Goal: Submit feedback/report problem: Submit feedback/report problem

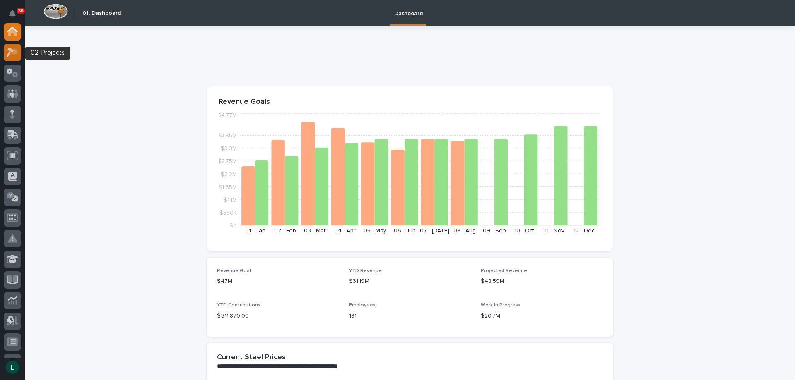
click at [12, 51] on icon at bounding box center [10, 52] width 7 height 9
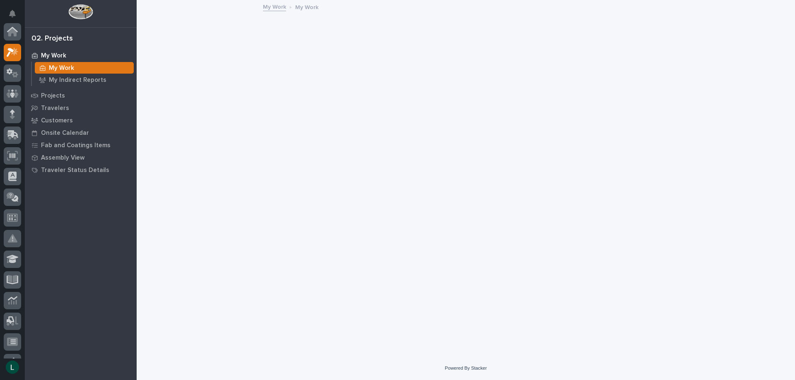
scroll to position [21, 0]
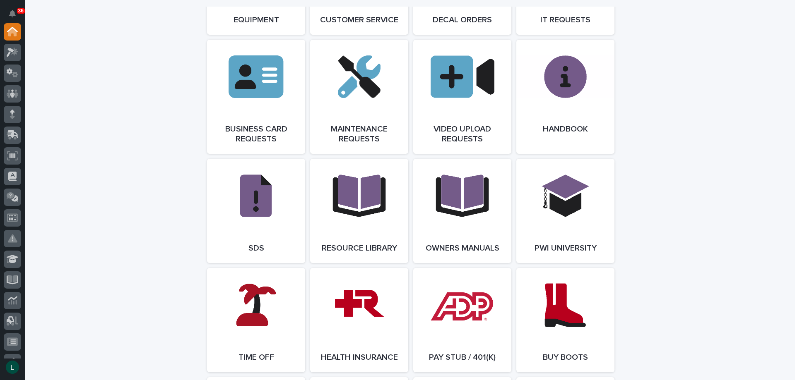
scroll to position [1283, 0]
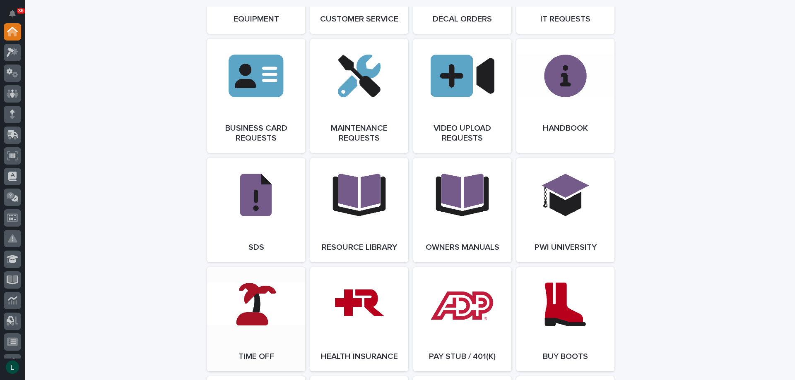
click at [255, 321] on link "Open Link" at bounding box center [256, 319] width 98 height 104
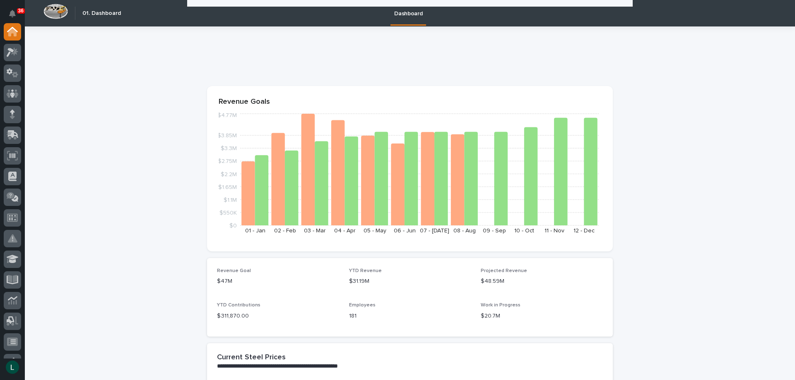
scroll to position [1324, 0]
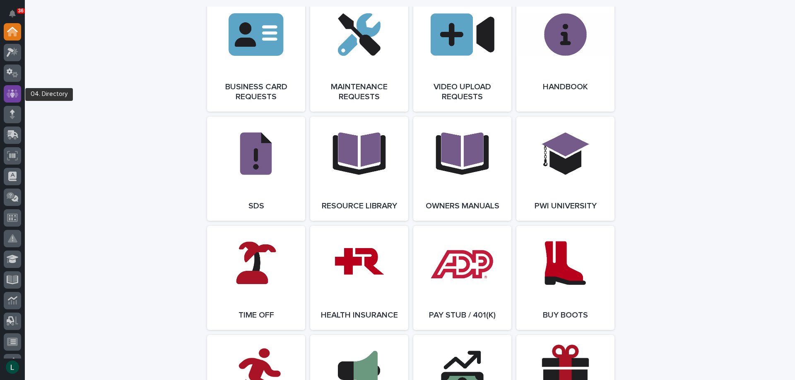
click at [10, 92] on icon at bounding box center [13, 94] width 12 height 10
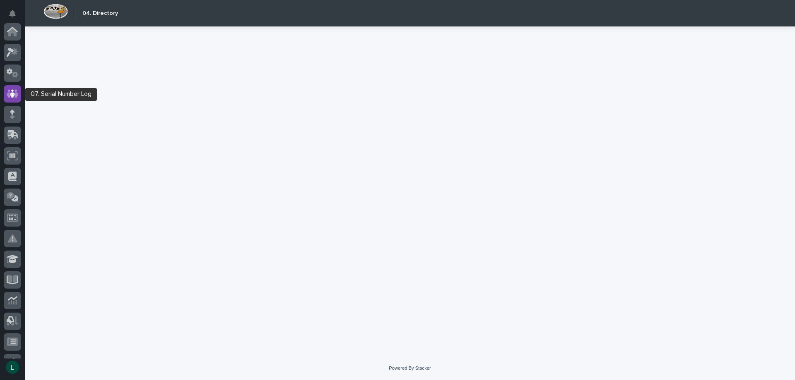
scroll to position [62, 0]
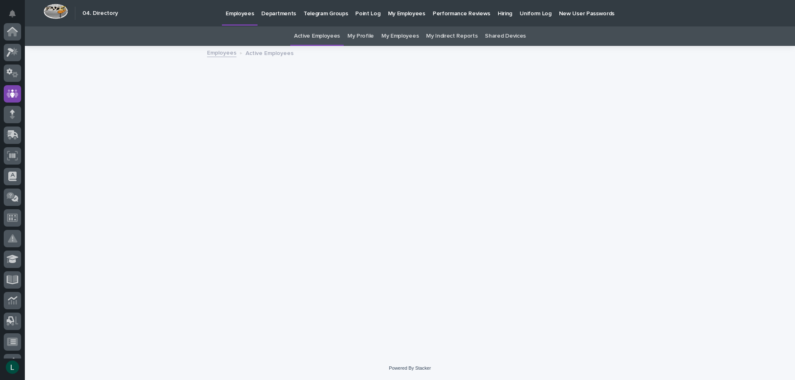
scroll to position [62, 0]
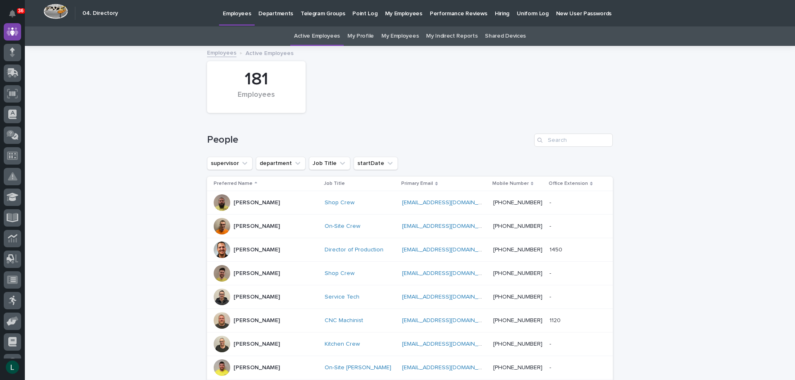
click at [233, 319] on p "Andy Johnston" at bounding box center [256, 320] width 46 height 7
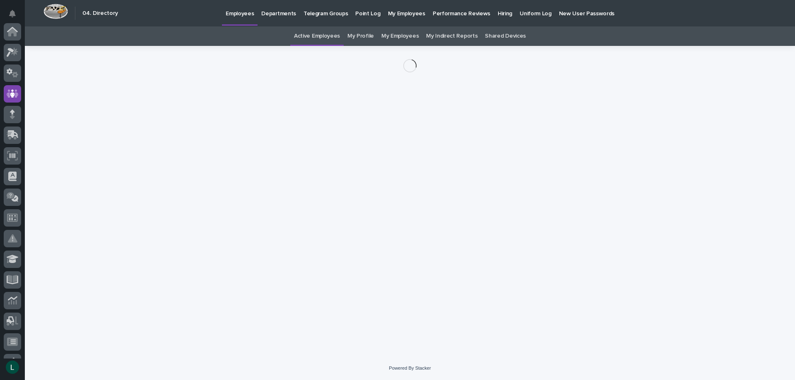
scroll to position [62, 0]
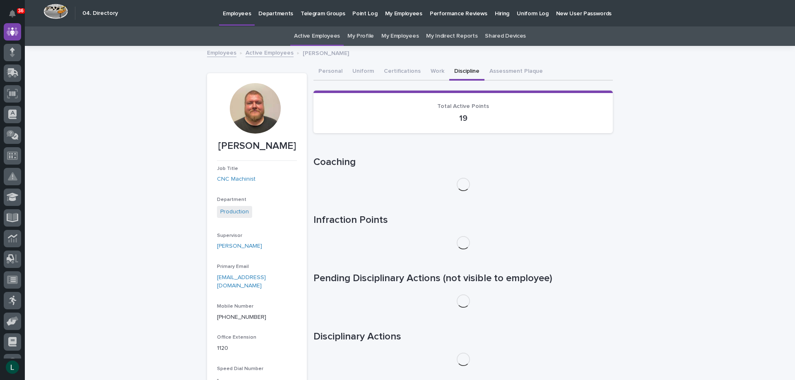
click at [458, 67] on button "Discipline" at bounding box center [466, 71] width 35 height 17
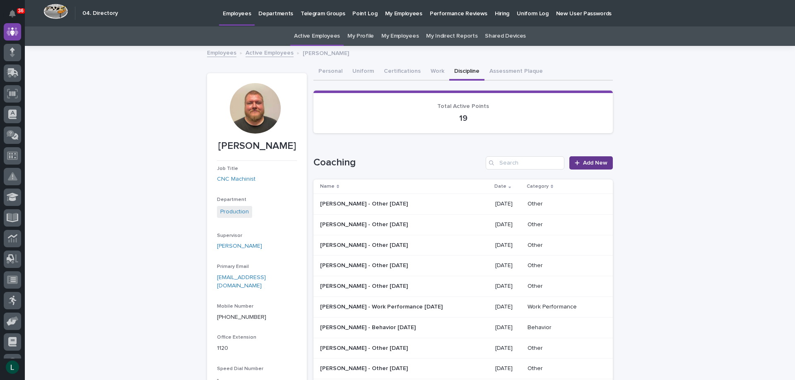
click at [594, 158] on link "Add New" at bounding box center [590, 162] width 43 height 13
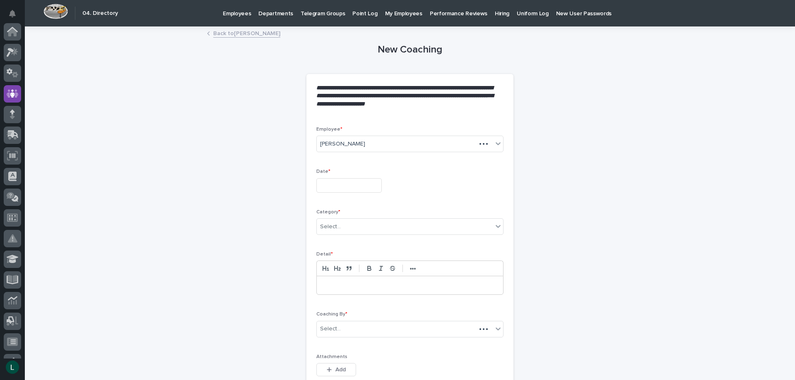
scroll to position [62, 0]
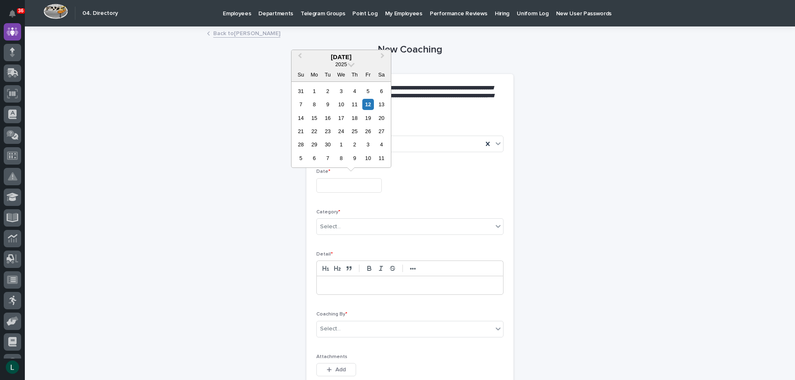
click at [320, 184] on input "text" at bounding box center [348, 185] width 65 height 14
click at [340, 103] on div "10" at bounding box center [340, 104] width 11 height 11
type input "**********"
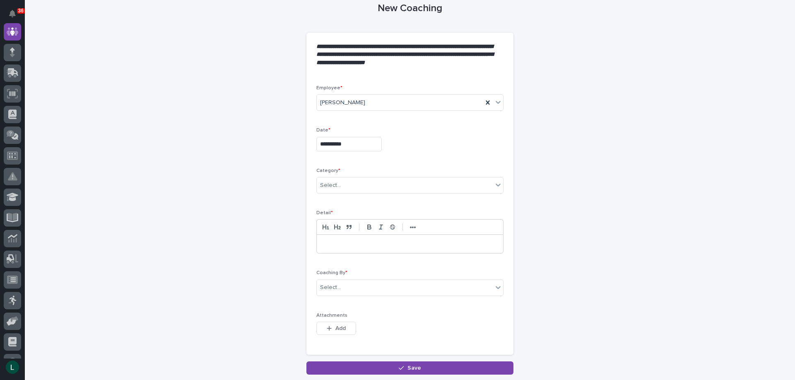
scroll to position [83, 0]
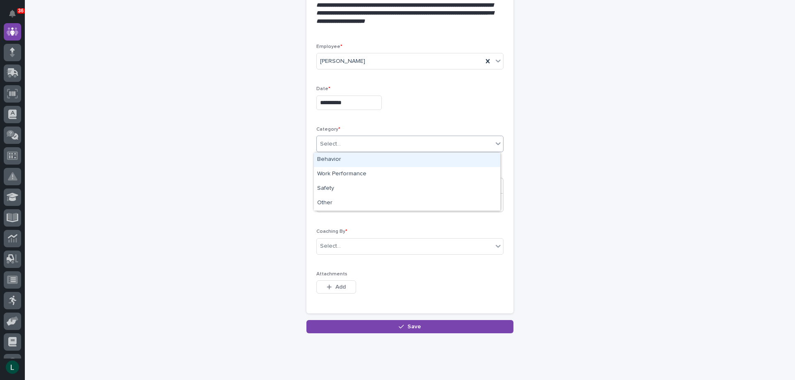
click at [437, 139] on div "Select..." at bounding box center [405, 144] width 176 height 14
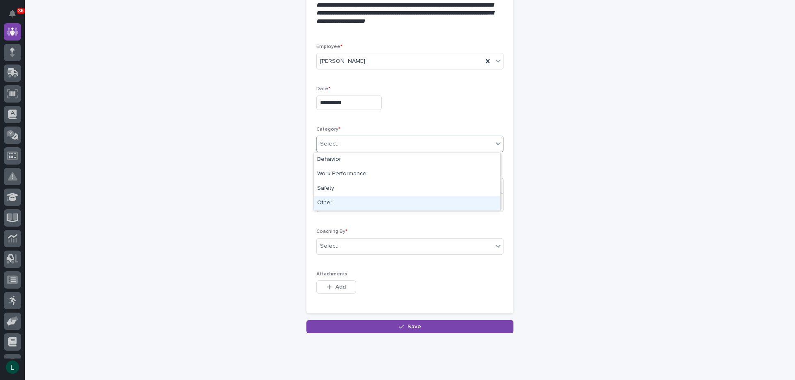
click at [420, 201] on div "Other" at bounding box center [407, 203] width 186 height 14
click at [420, 201] on p at bounding box center [410, 203] width 174 height 8
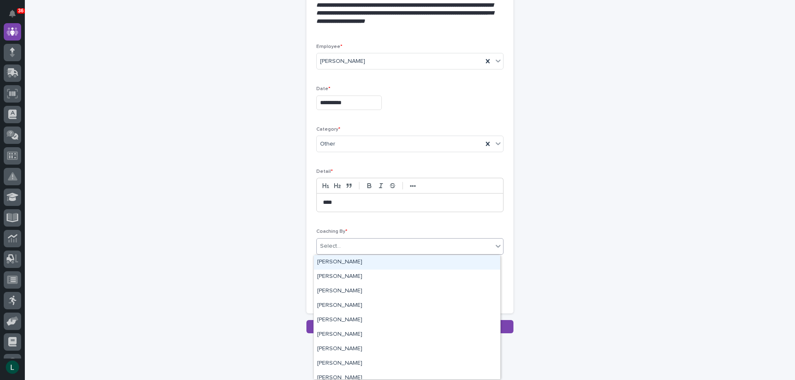
click at [397, 245] on div "Select..." at bounding box center [405, 247] width 176 height 14
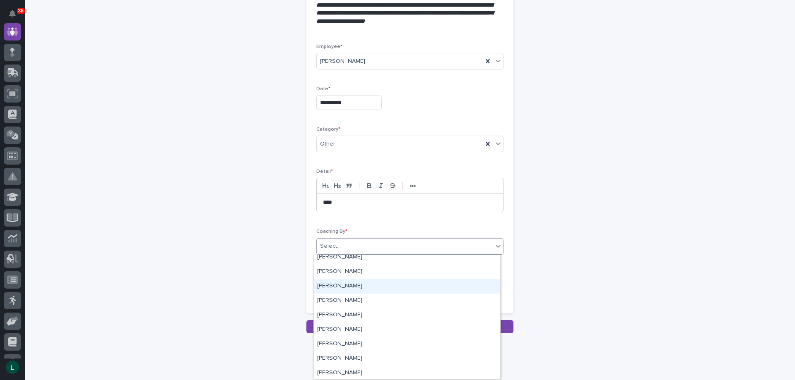
scroll to position [2483, 0]
click at [330, 299] on div "[PERSON_NAME]" at bounding box center [407, 300] width 186 height 14
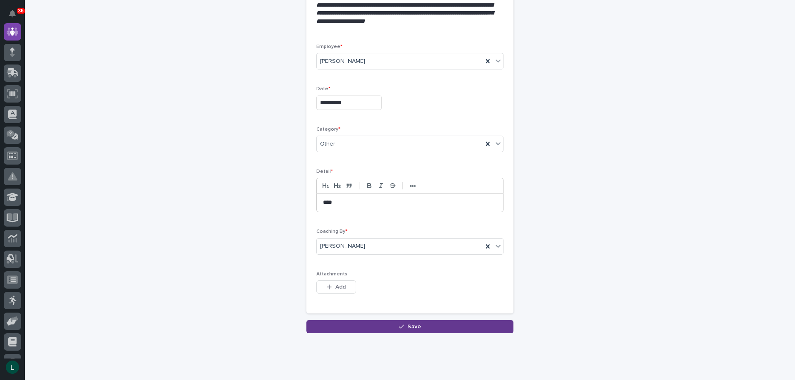
click at [408, 327] on span "Save" at bounding box center [414, 327] width 14 height 6
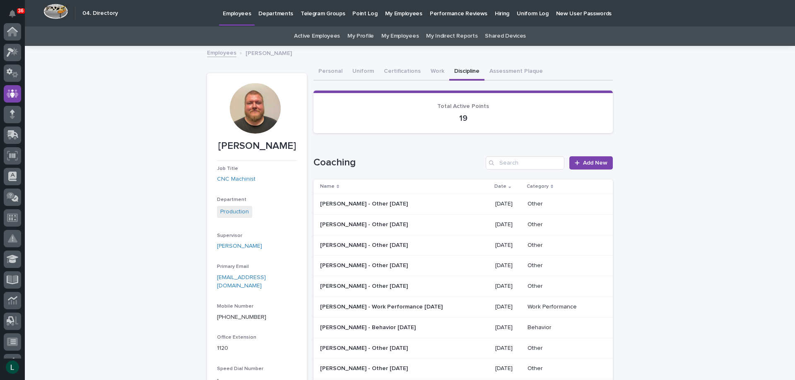
scroll to position [62, 0]
click at [389, 34] on link "My Employees" at bounding box center [399, 35] width 37 height 19
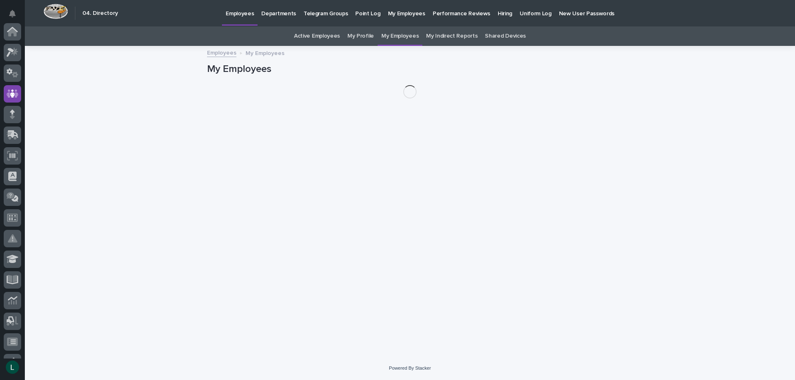
scroll to position [62, 0]
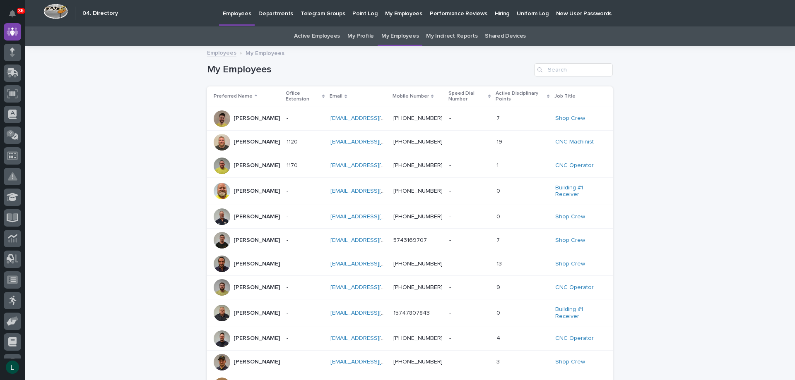
click at [224, 261] on div at bounding box center [222, 264] width 17 height 17
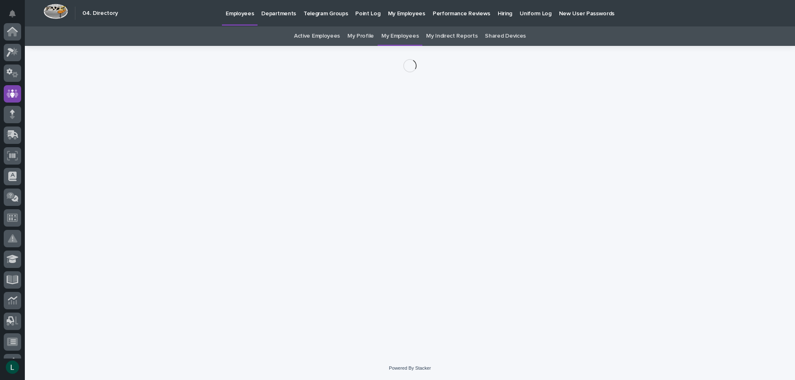
scroll to position [62, 0]
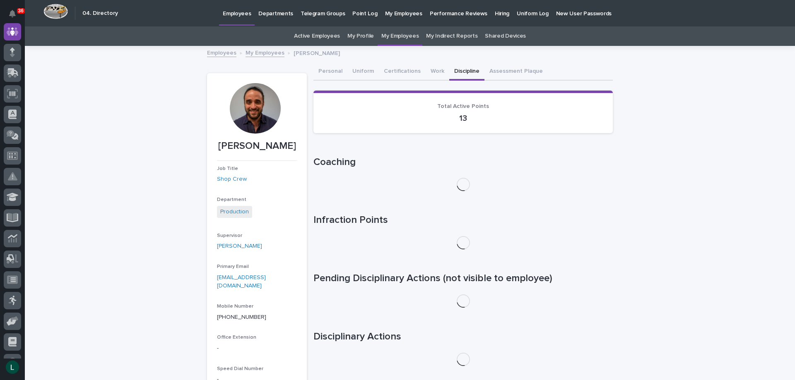
click at [452, 70] on button "Discipline" at bounding box center [466, 71] width 35 height 17
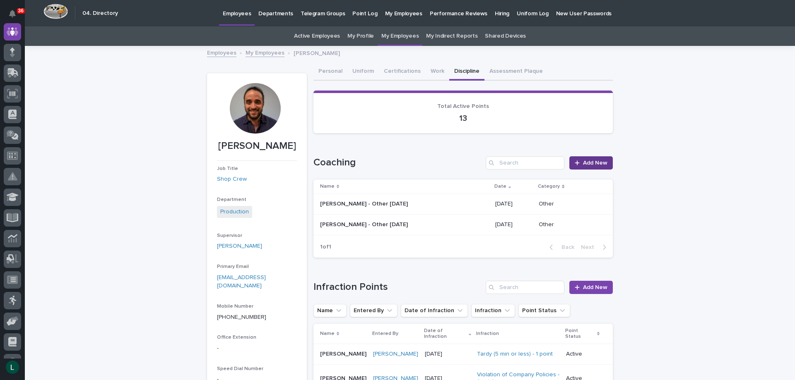
click at [586, 159] on link "Add New" at bounding box center [590, 162] width 43 height 13
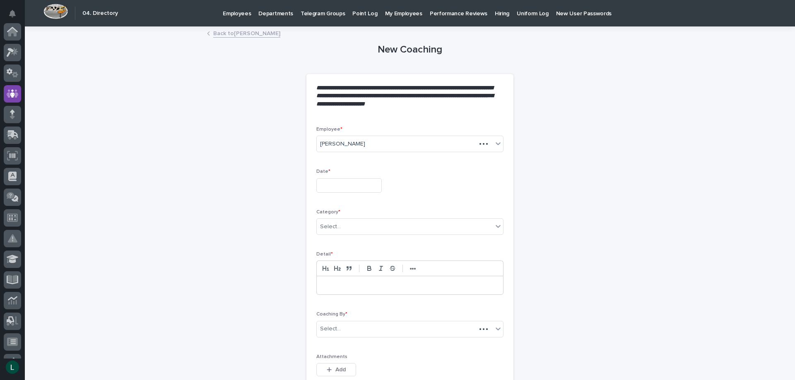
scroll to position [62, 0]
click at [366, 186] on input "text" at bounding box center [348, 185] width 65 height 14
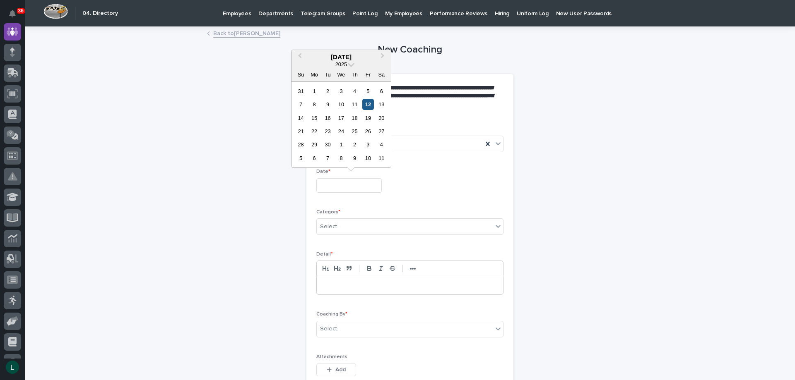
click at [371, 103] on div "12" at bounding box center [367, 104] width 11 height 11
type input "**********"
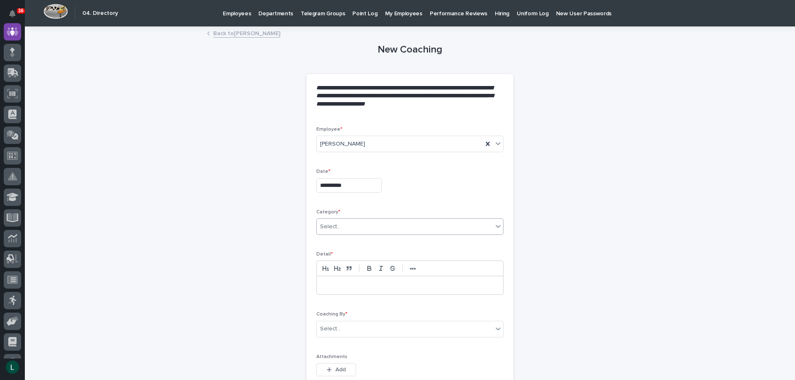
click at [368, 219] on div "Select..." at bounding box center [409, 227] width 187 height 17
click at [371, 285] on div "Other" at bounding box center [407, 286] width 186 height 14
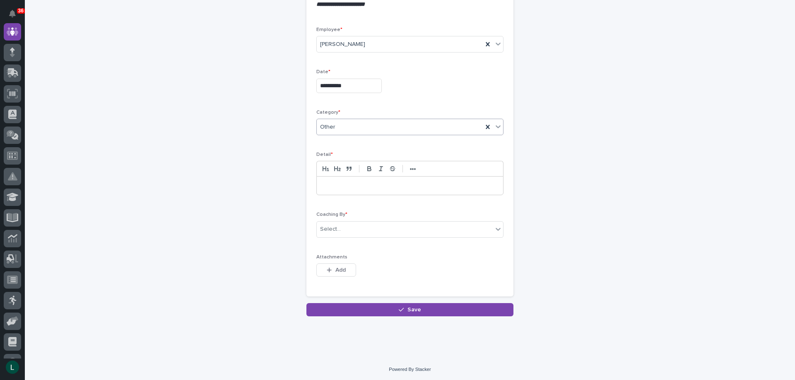
scroll to position [101, 0]
click at [411, 186] on p at bounding box center [410, 184] width 174 height 8
click at [394, 221] on div "Select..." at bounding box center [405, 228] width 176 height 14
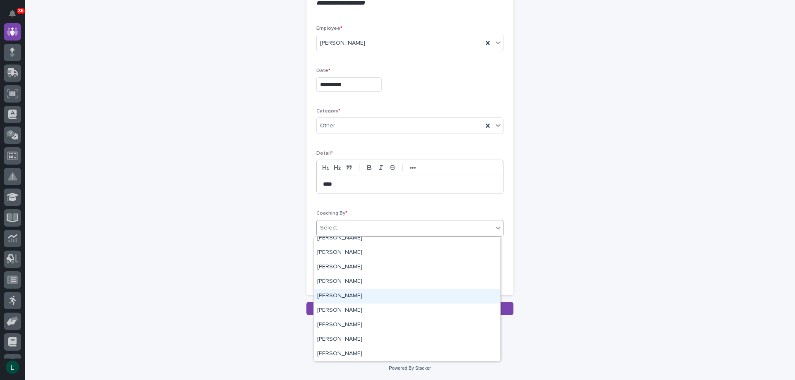
scroll to position [2483, 0]
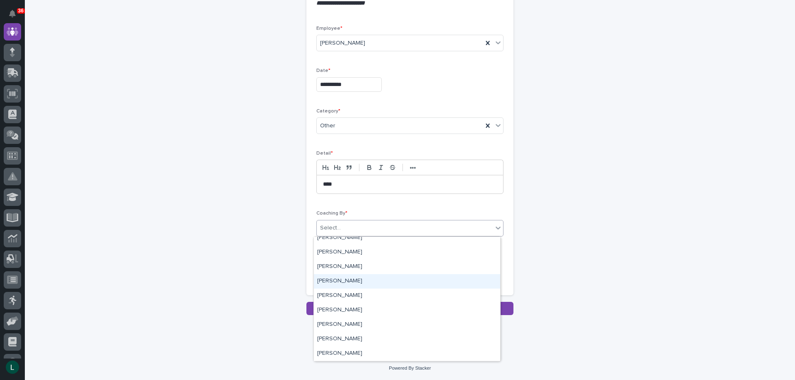
click at [338, 279] on div "[PERSON_NAME]" at bounding box center [407, 281] width 186 height 14
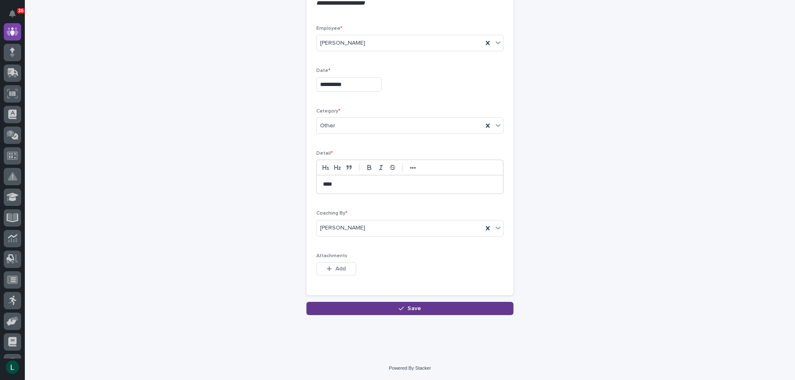
click at [407, 306] on span "Save" at bounding box center [414, 309] width 14 height 6
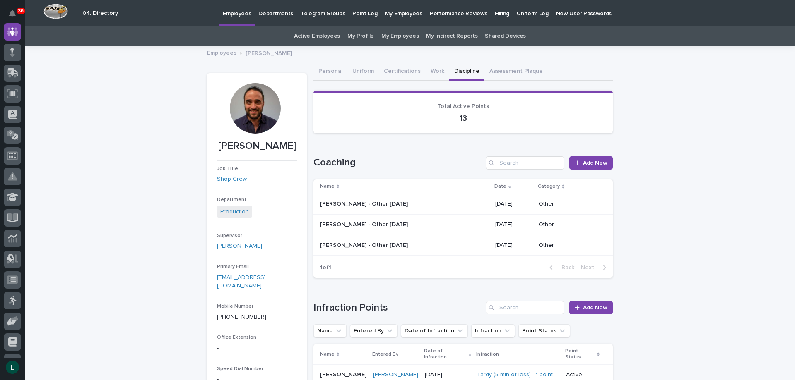
click at [217, 52] on link "Employees" at bounding box center [221, 53] width 29 height 10
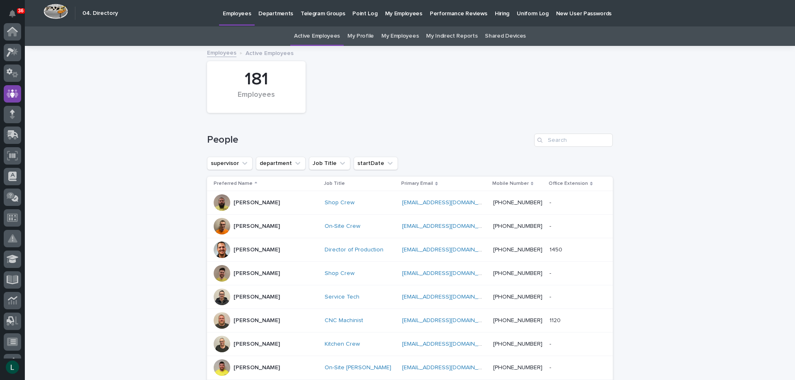
click at [274, 12] on p "Departments" at bounding box center [275, 8] width 35 height 17
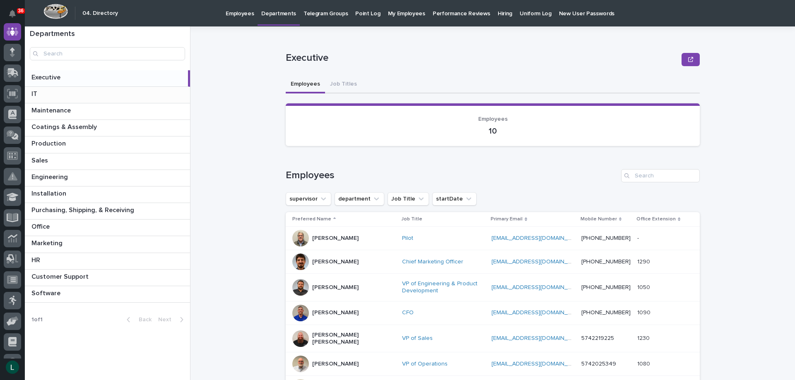
click at [72, 94] on p at bounding box center [108, 94] width 155 height 8
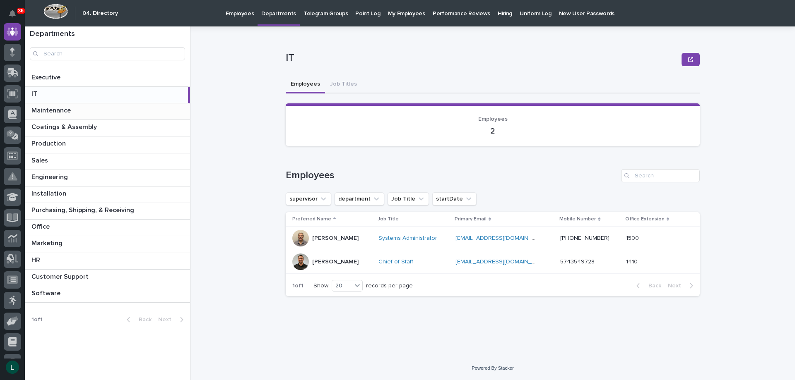
click at [113, 107] on p at bounding box center [108, 111] width 155 height 8
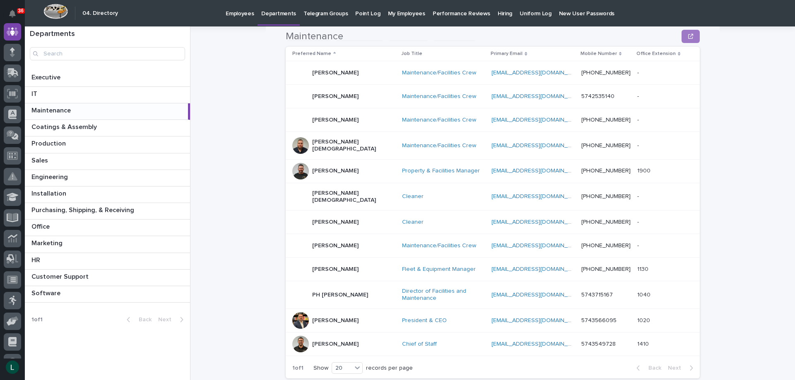
scroll to position [186, 0]
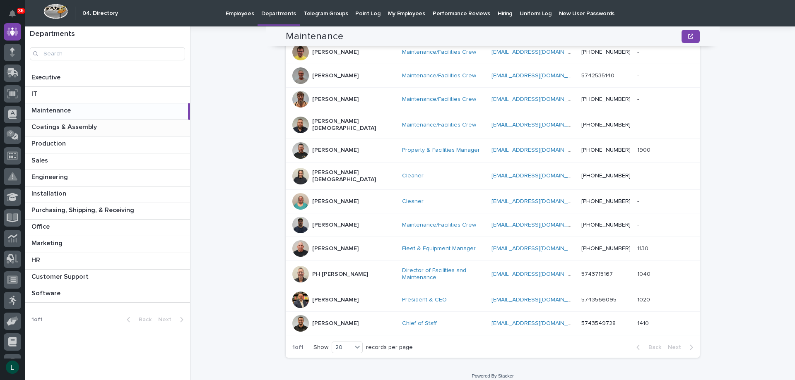
click at [112, 123] on div "Coatings & Assembly Coatings & Assembly" at bounding box center [107, 128] width 165 height 16
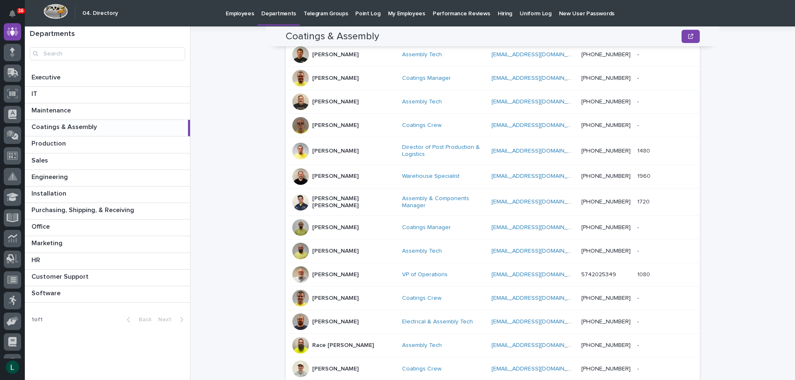
scroll to position [379, 0]
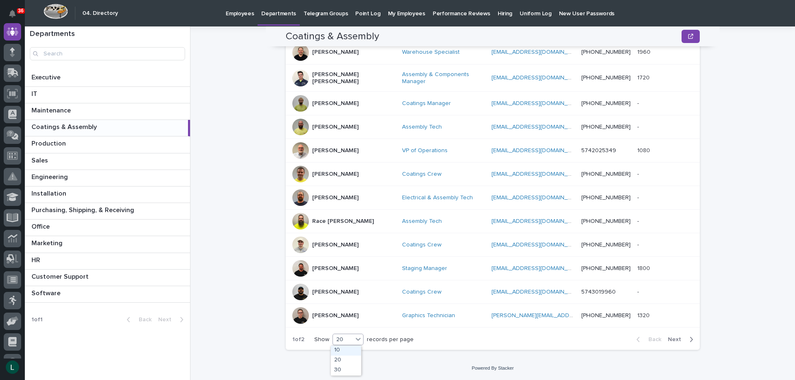
click at [346, 338] on div "20" at bounding box center [343, 340] width 20 height 9
click at [346, 371] on div "30" at bounding box center [346, 371] width 30 height 10
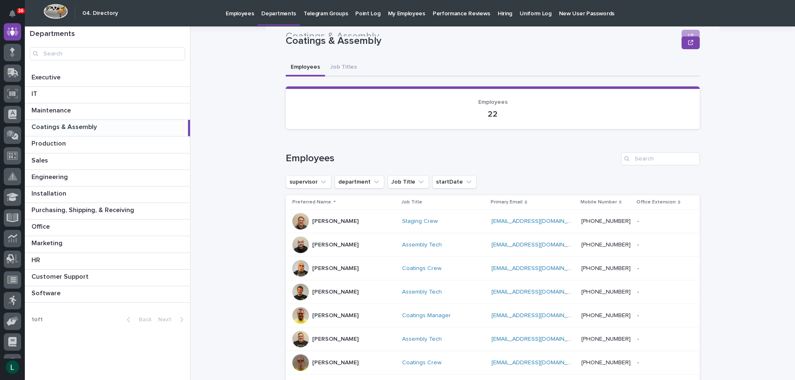
scroll to position [0, 0]
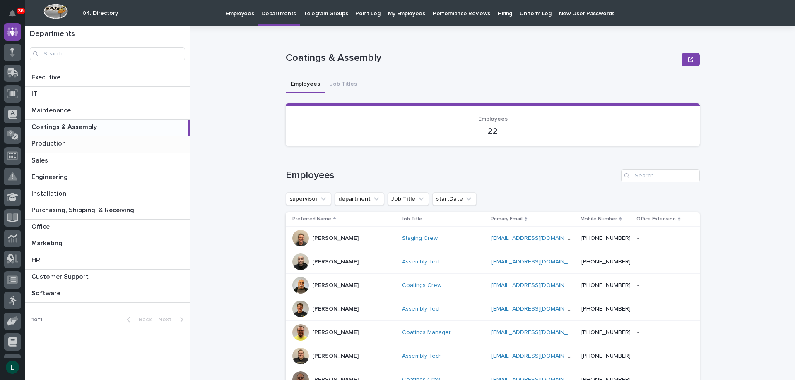
click at [135, 137] on div "Production Production" at bounding box center [107, 145] width 165 height 16
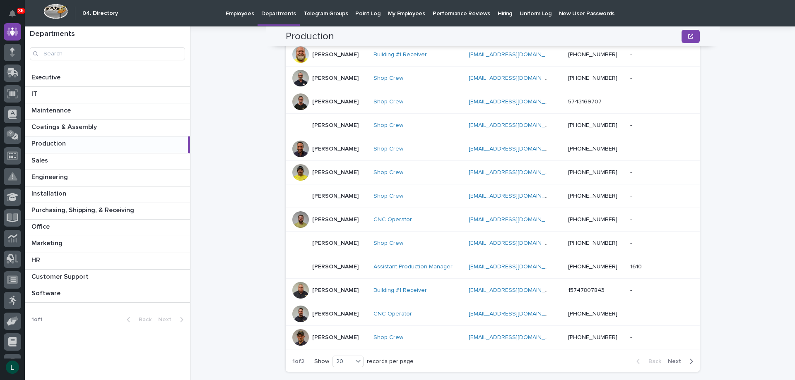
scroll to position [371, 0]
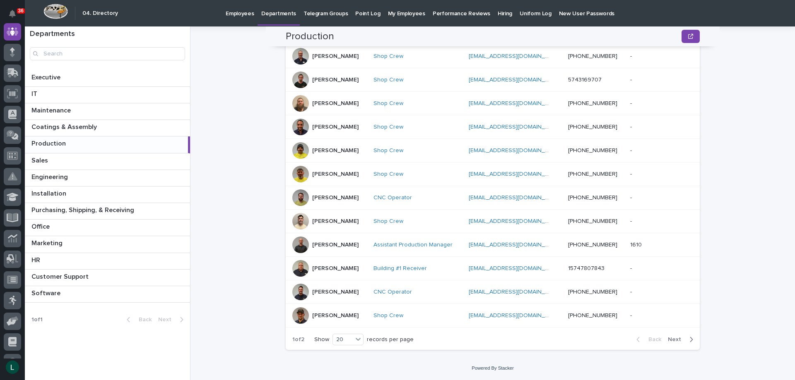
click at [689, 339] on icon "button" at bounding box center [691, 339] width 4 height 7
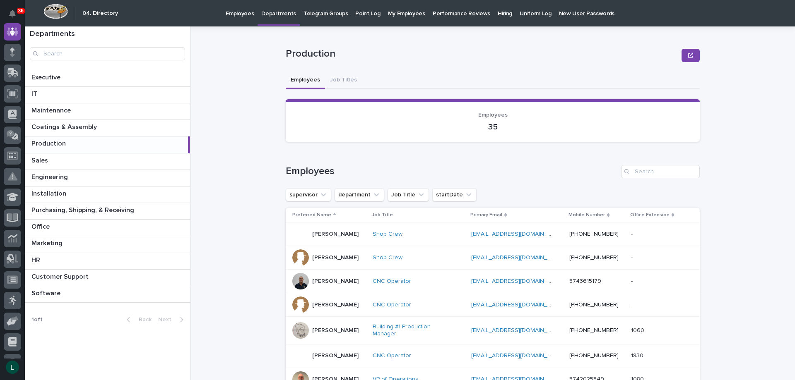
scroll to position [0, 0]
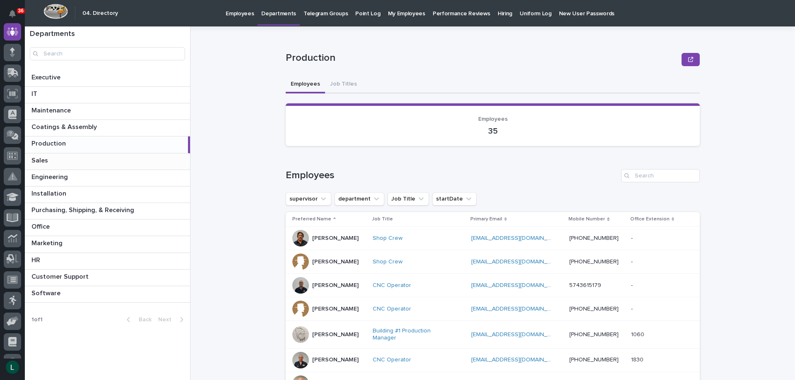
click at [166, 155] on div "Sales Sales" at bounding box center [107, 162] width 165 height 16
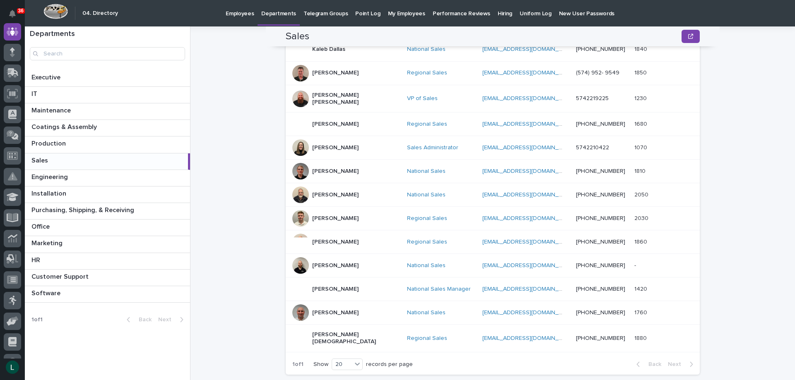
scroll to position [371, 0]
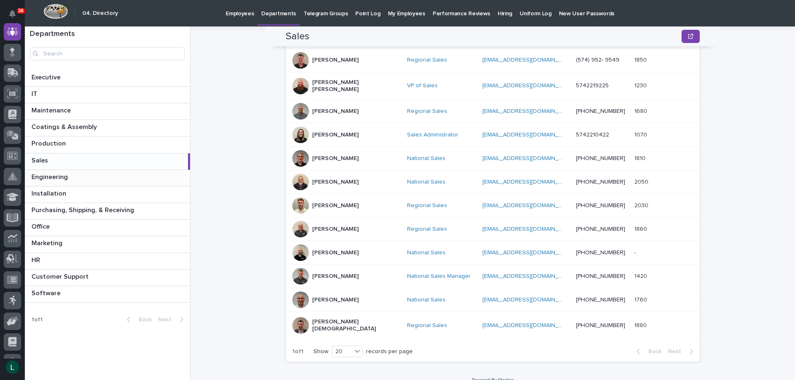
click at [164, 173] on p at bounding box center [108, 177] width 155 height 8
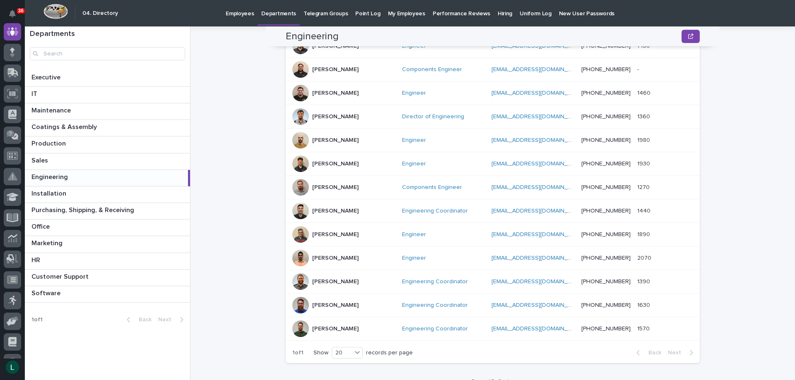
scroll to position [372, 0]
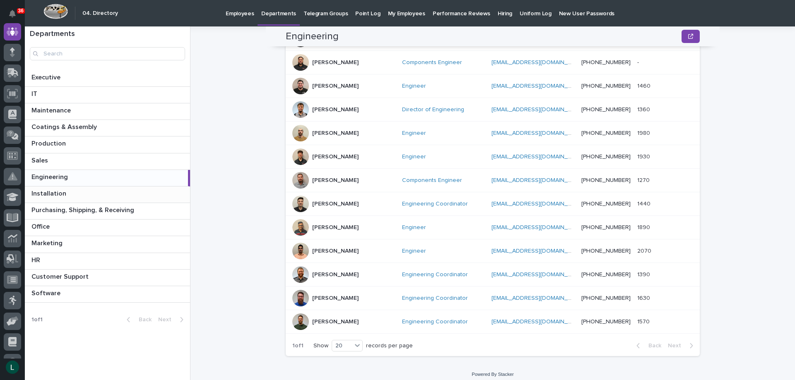
click at [169, 192] on p at bounding box center [108, 194] width 155 height 8
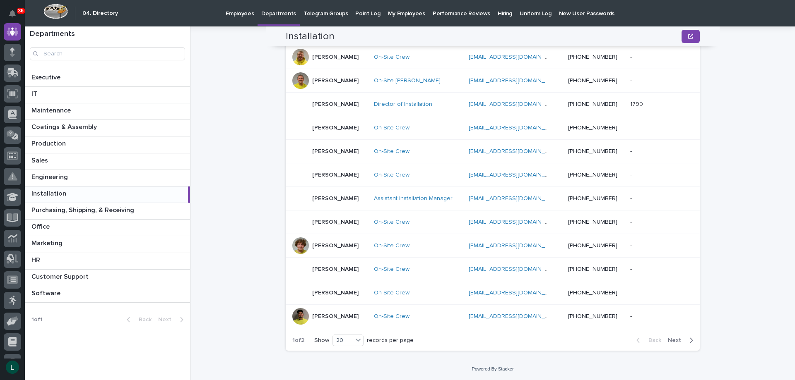
scroll to position [371, 0]
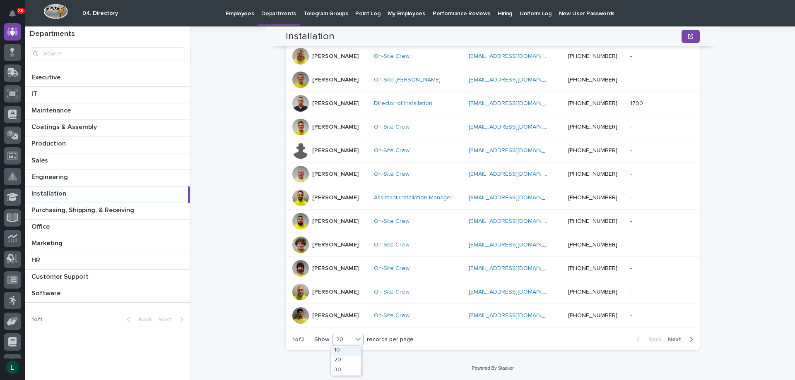
click at [343, 336] on div "20" at bounding box center [343, 340] width 20 height 9
click at [339, 369] on div "30" at bounding box center [346, 371] width 30 height 10
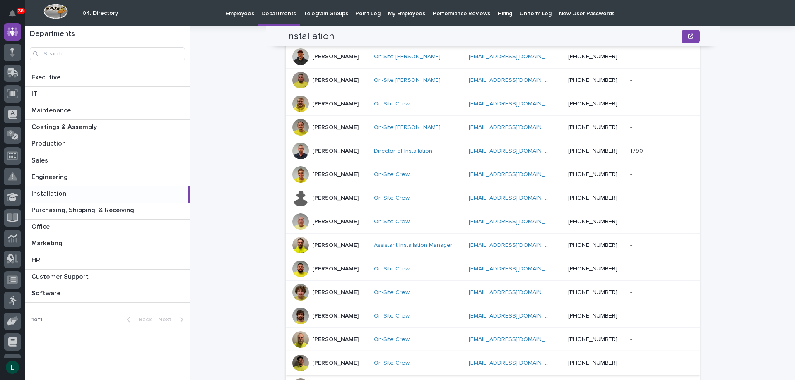
scroll to position [282, 0]
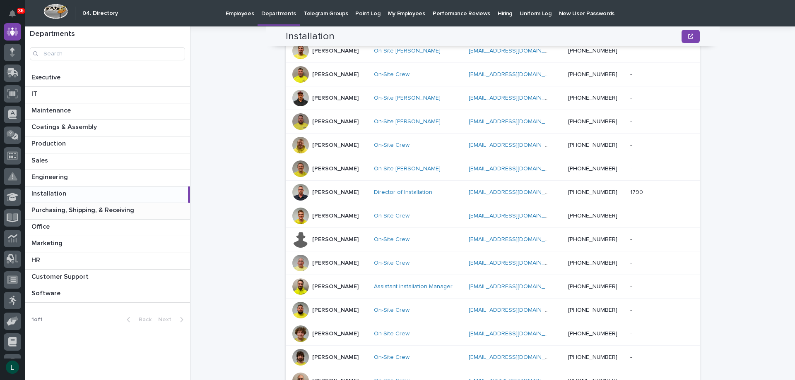
click at [151, 207] on p at bounding box center [108, 211] width 155 height 8
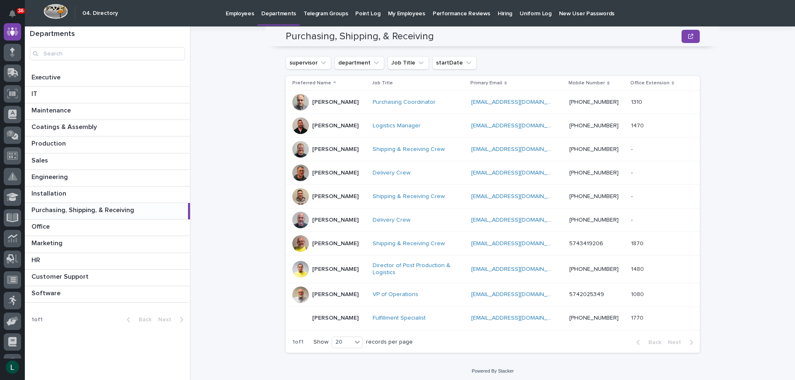
scroll to position [139, 0]
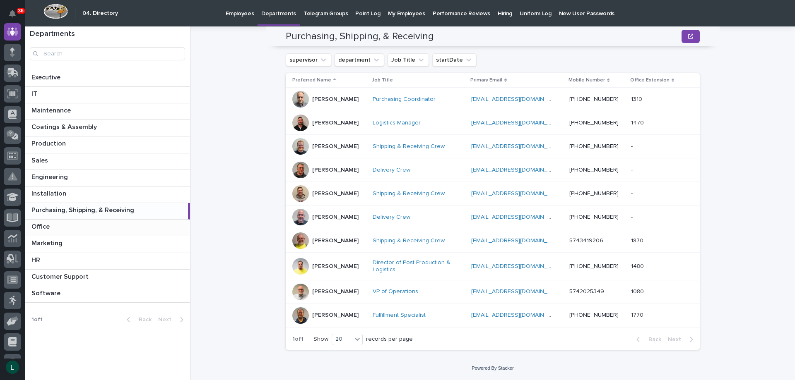
click at [149, 222] on div "Office Office" at bounding box center [107, 228] width 165 height 16
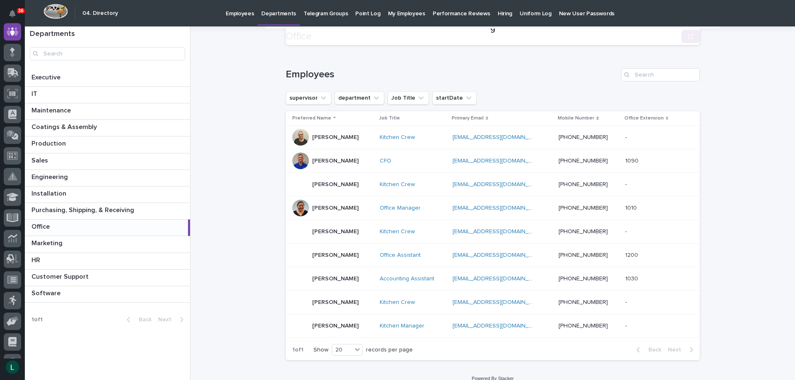
scroll to position [111, 0]
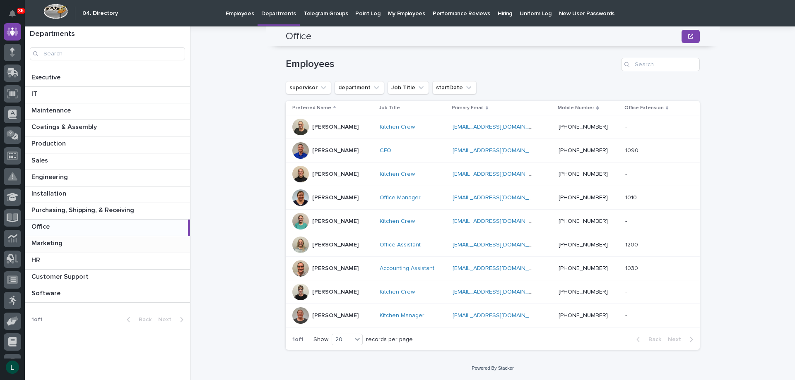
click at [158, 239] on div "Marketing Marketing" at bounding box center [107, 244] width 165 height 16
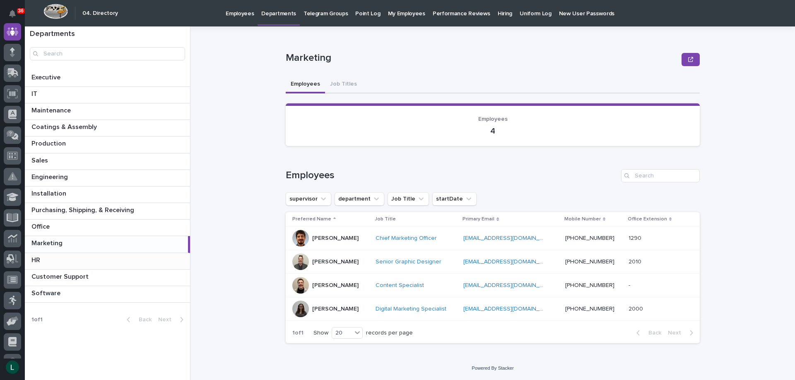
click at [167, 255] on div "HR HR" at bounding box center [107, 261] width 165 height 16
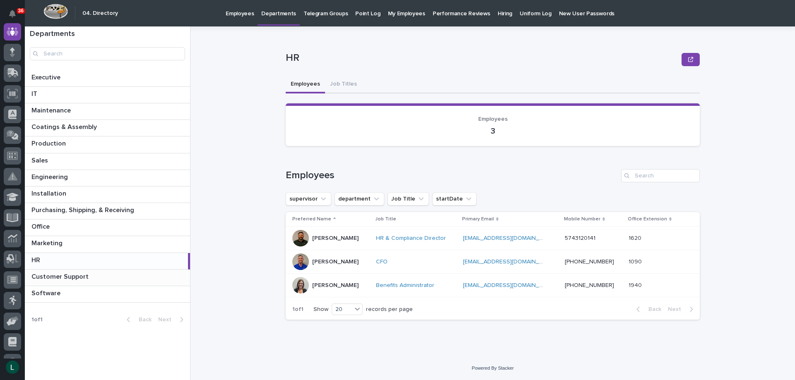
click at [171, 272] on div "Customer Support Customer Support" at bounding box center [107, 278] width 165 height 16
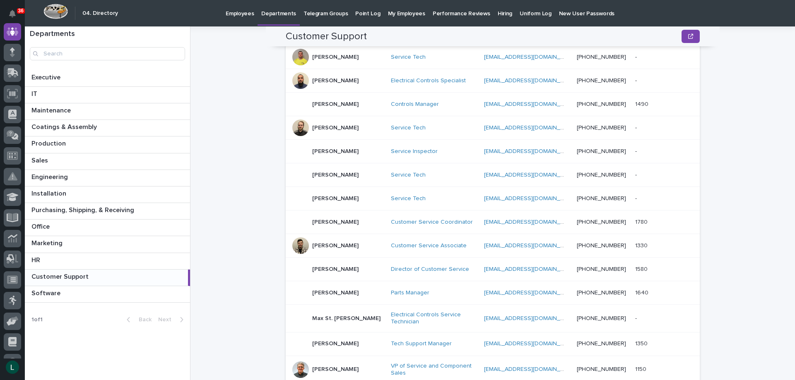
scroll to position [202, 0]
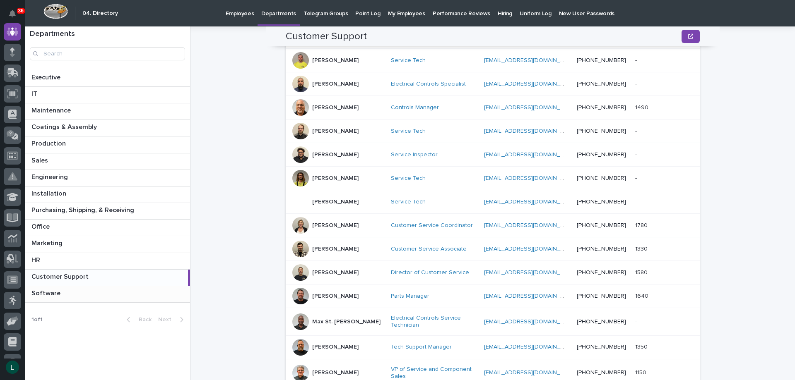
click at [159, 291] on p at bounding box center [108, 294] width 155 height 8
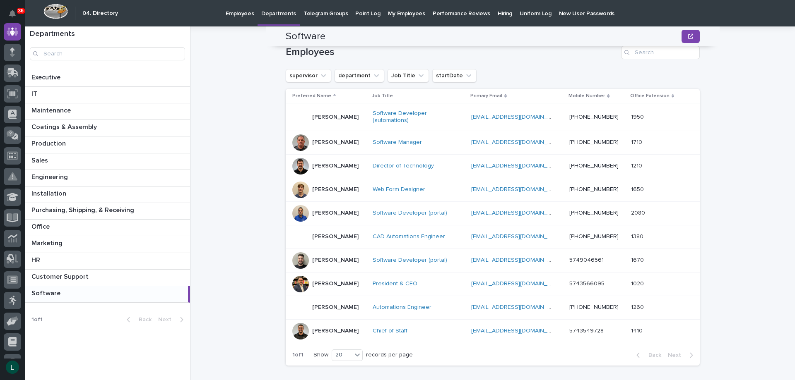
scroll to position [124, 0]
click at [170, 274] on p at bounding box center [108, 277] width 155 height 8
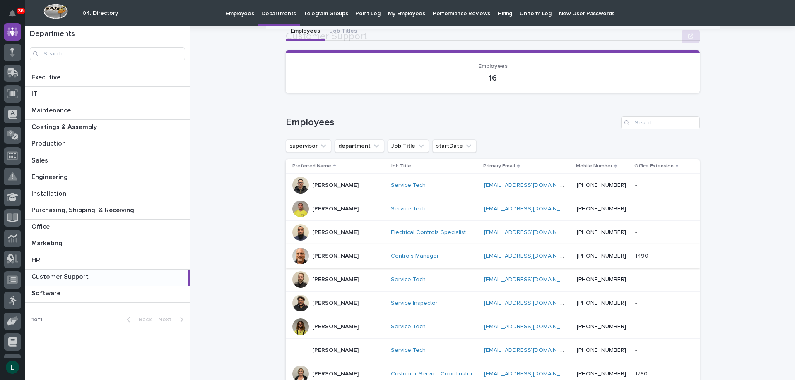
scroll to position [166, 0]
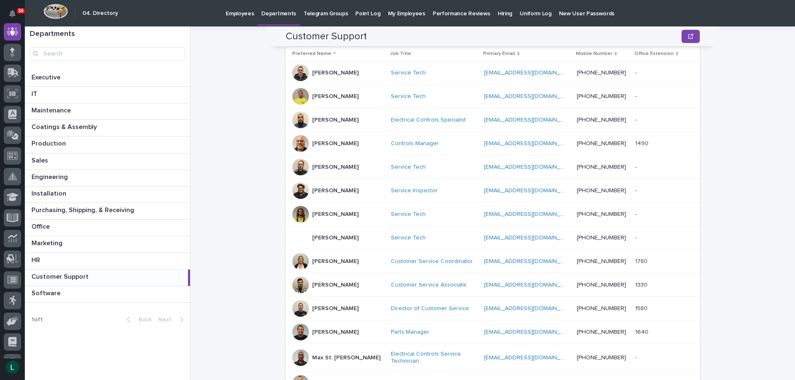
click at [329, 238] on p "Jerred Surma" at bounding box center [335, 238] width 46 height 7
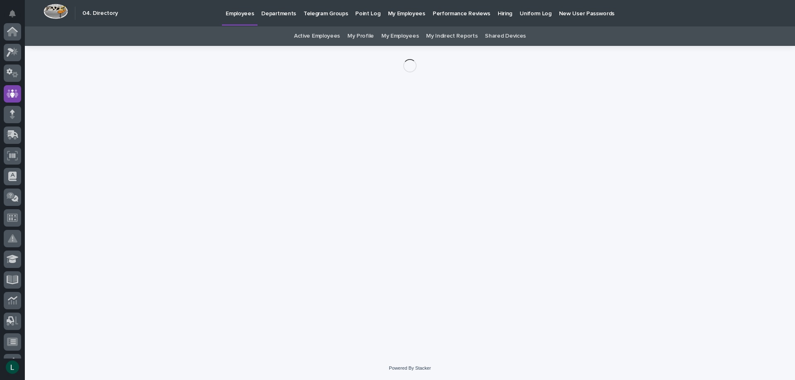
scroll to position [62, 0]
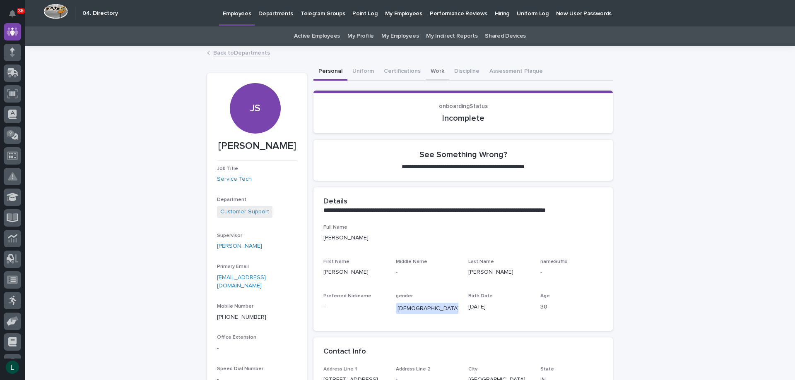
click at [429, 69] on button "Work" at bounding box center [437, 71] width 24 height 17
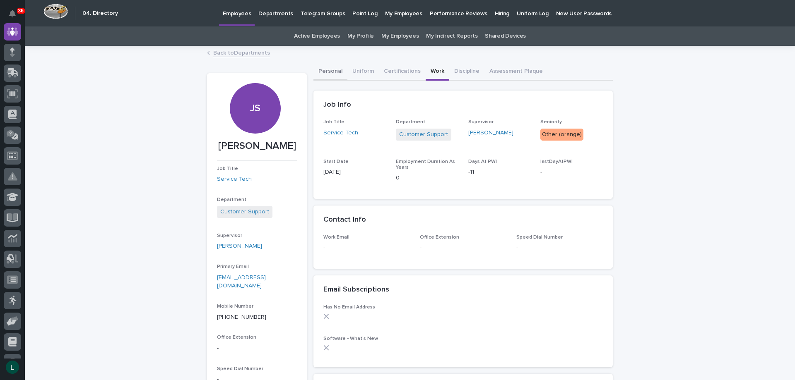
click at [327, 68] on button "Personal" at bounding box center [330, 71] width 34 height 17
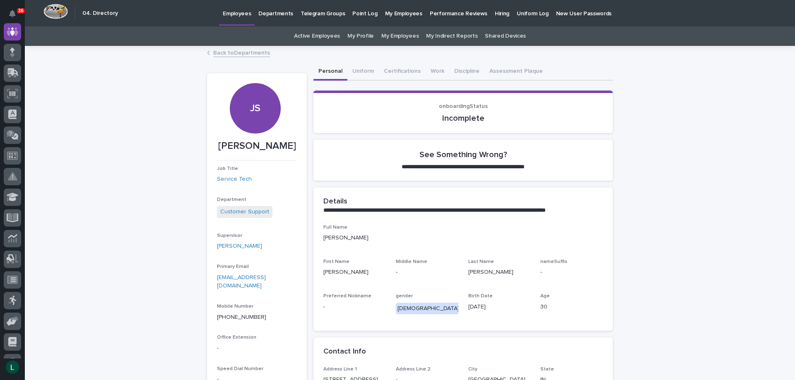
click at [495, 13] on p "Hiring" at bounding box center [502, 8] width 14 height 17
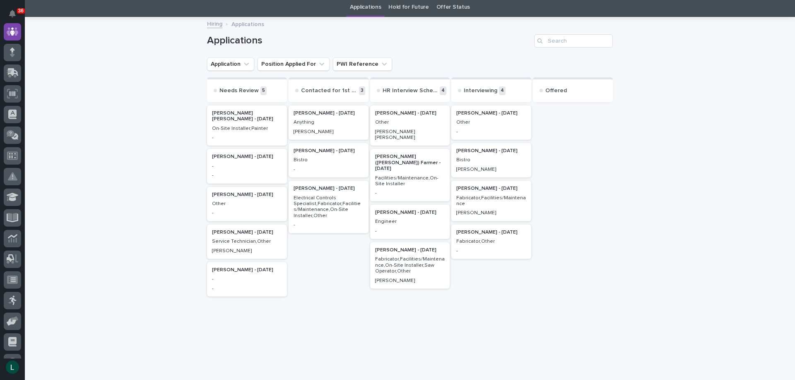
scroll to position [55, 0]
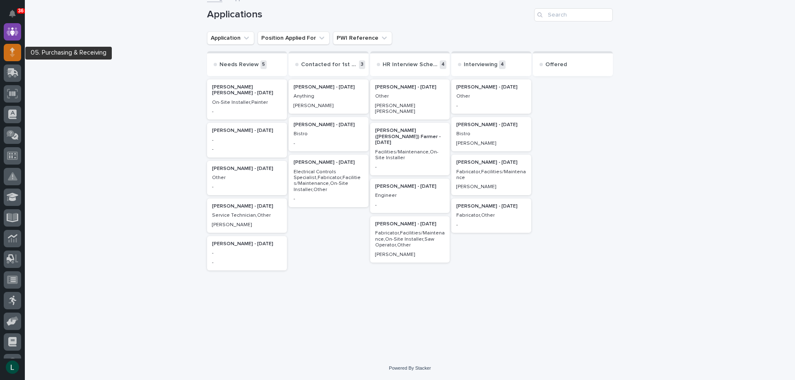
click at [15, 53] on div at bounding box center [12, 52] width 17 height 17
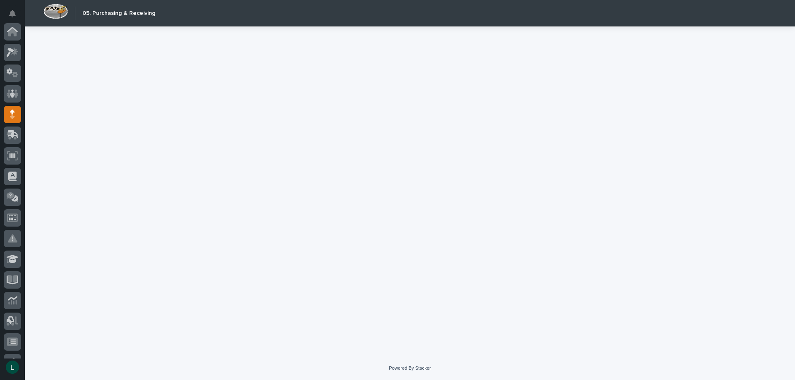
scroll to position [83, 0]
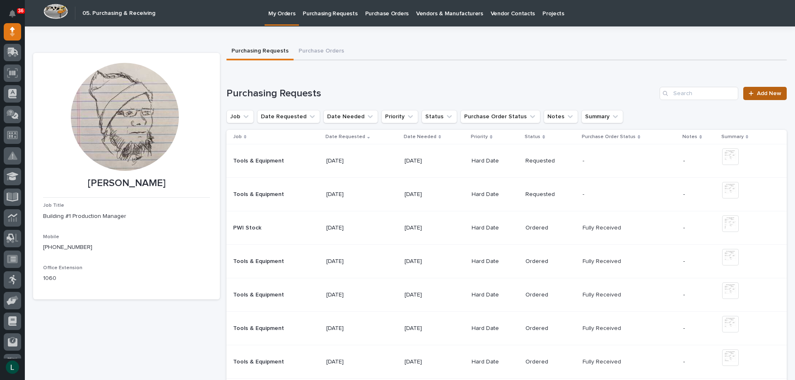
click at [757, 91] on span "Add New" at bounding box center [769, 94] width 24 height 6
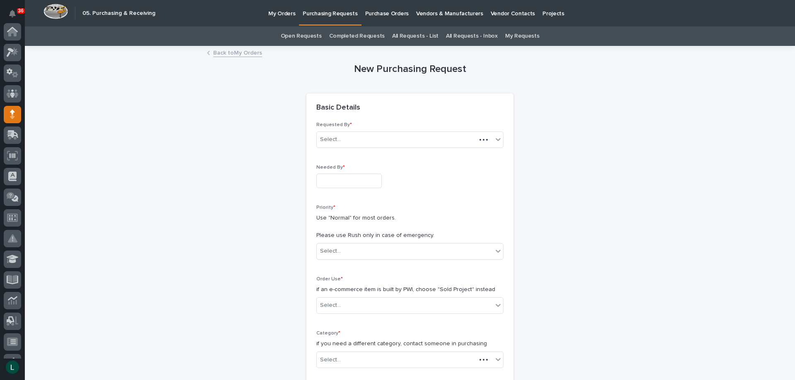
scroll to position [83, 0]
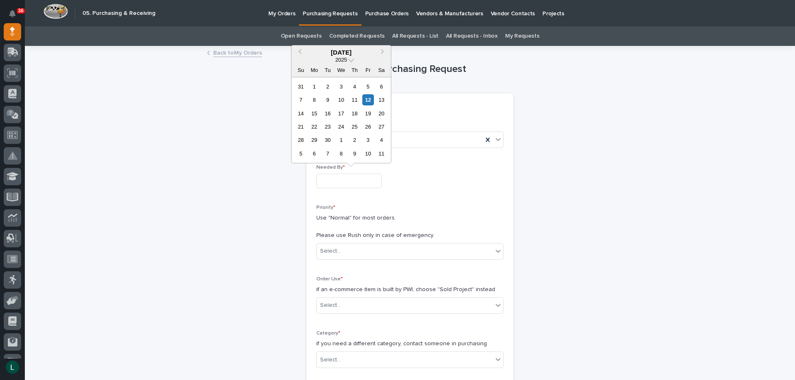
click at [330, 180] on input "text" at bounding box center [348, 181] width 65 height 14
click at [355, 114] on div "18" at bounding box center [354, 113] width 11 height 11
type input "**********"
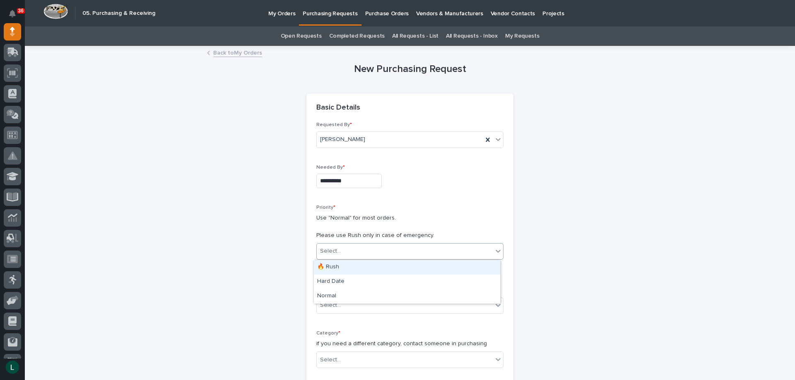
click at [435, 247] on div "Select..." at bounding box center [405, 252] width 176 height 14
click at [412, 279] on div "Hard Date" at bounding box center [407, 282] width 186 height 14
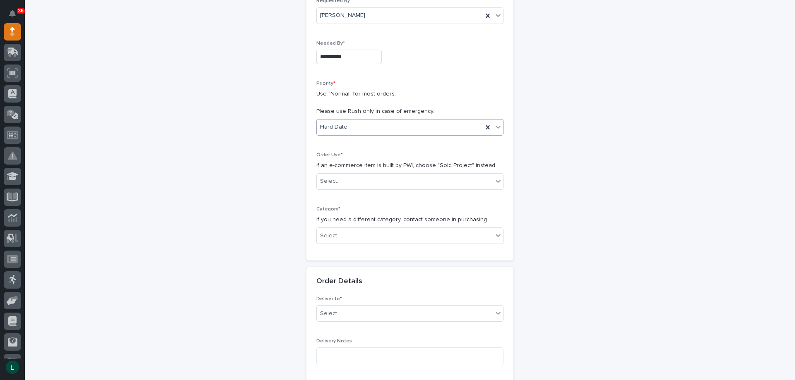
scroll to position [166, 0]
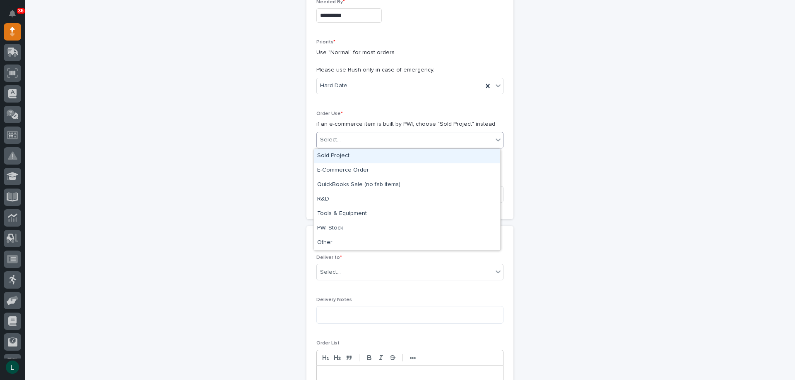
click at [459, 133] on div "Select..." at bounding box center [405, 140] width 176 height 14
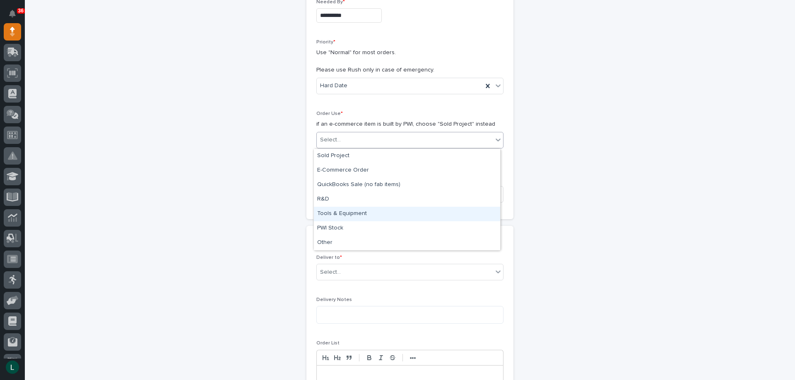
click at [396, 210] on div "Tools & Equipment" at bounding box center [407, 214] width 186 height 14
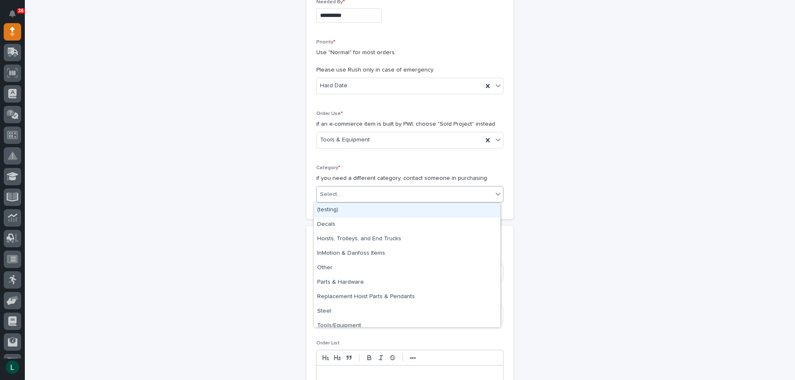
click at [390, 187] on div "Select..." at bounding box center [409, 194] width 187 height 17
click at [392, 320] on div "Tools/Equipment" at bounding box center [407, 326] width 186 height 14
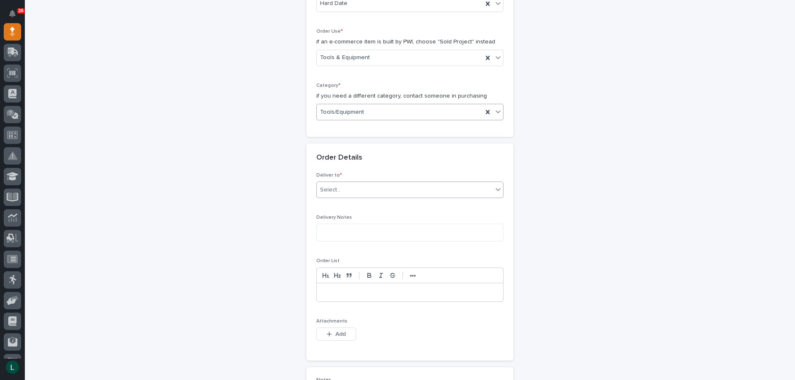
scroll to position [290, 0]
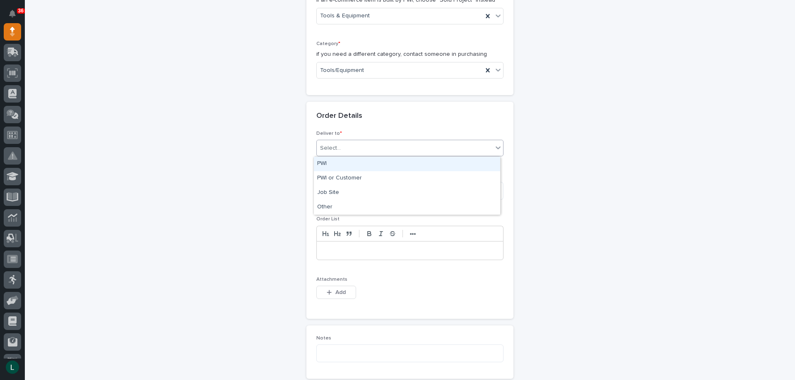
click at [397, 142] on div "Select..." at bounding box center [405, 149] width 176 height 14
click at [387, 160] on div "PWI" at bounding box center [407, 164] width 186 height 14
click at [407, 191] on textarea at bounding box center [409, 191] width 187 height 18
click at [380, 251] on p at bounding box center [410, 251] width 174 height 8
click at [382, 193] on textarea "****" at bounding box center [409, 191] width 187 height 18
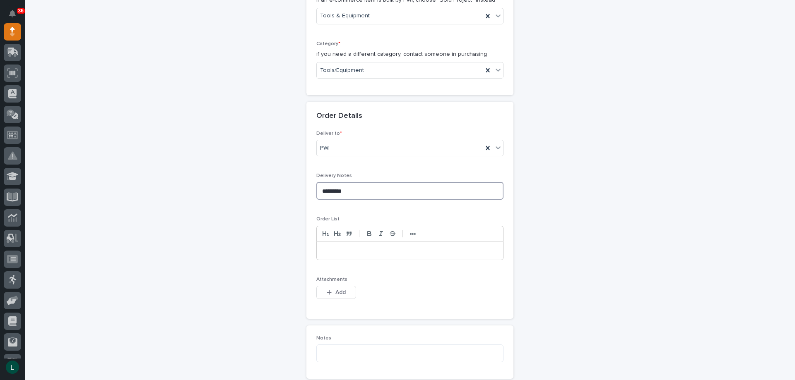
type textarea "*********"
click at [367, 250] on p at bounding box center [410, 251] width 174 height 8
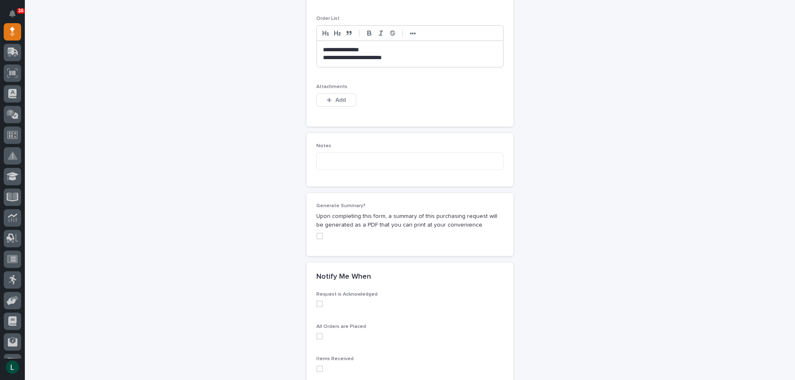
scroll to position [538, 0]
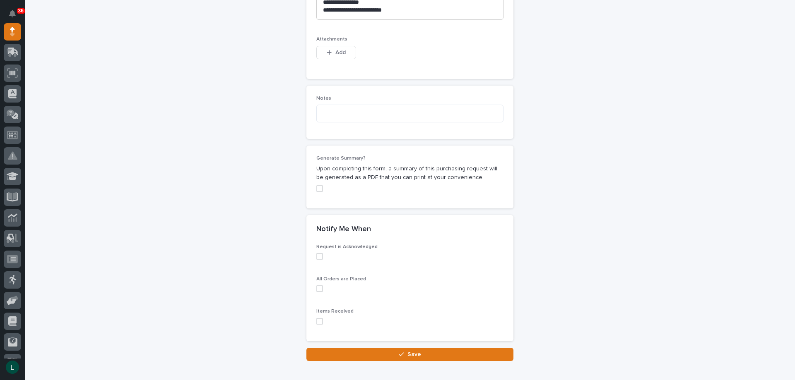
drag, startPoint x: 316, startPoint y: 256, endPoint x: 322, endPoint y: 284, distance: 28.2
click at [317, 258] on span at bounding box center [319, 256] width 7 height 7
drag, startPoint x: 317, startPoint y: 290, endPoint x: 321, endPoint y: 300, distance: 10.6
click at [318, 290] on span at bounding box center [319, 289] width 7 height 7
click at [317, 322] on span at bounding box center [319, 321] width 7 height 7
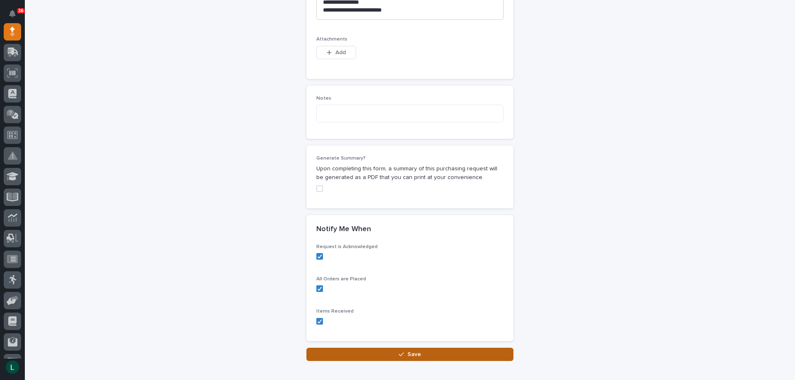
click at [410, 353] on span "Save" at bounding box center [414, 354] width 14 height 7
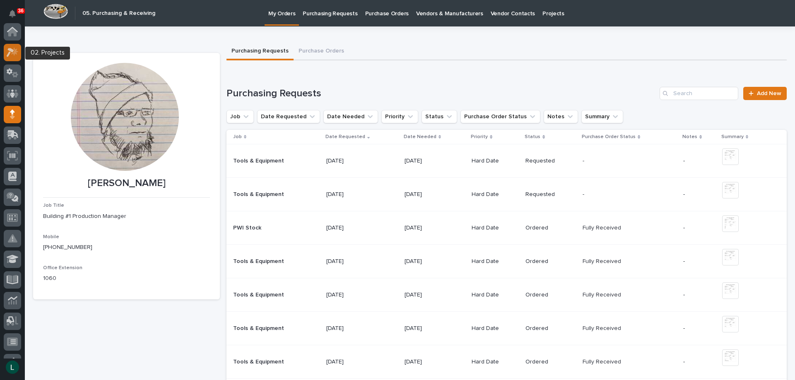
click at [11, 48] on icon at bounding box center [13, 53] width 12 height 10
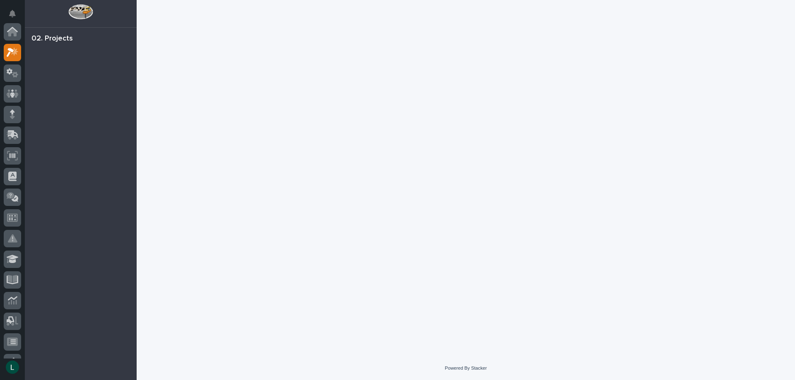
scroll to position [21, 0]
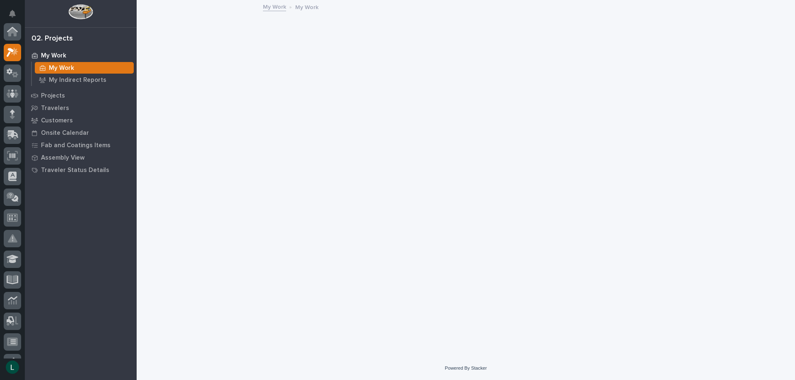
scroll to position [21, 0]
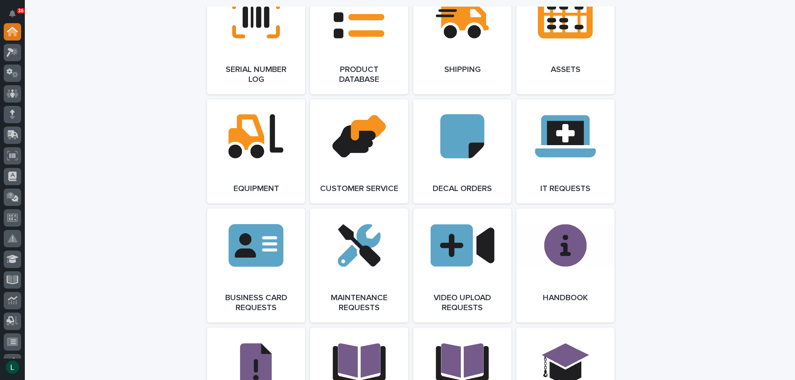
scroll to position [1117, 0]
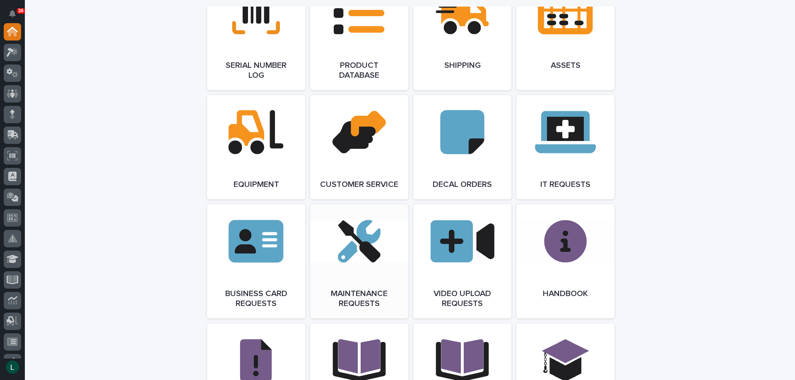
click at [355, 247] on link "Open Link" at bounding box center [359, 261] width 98 height 114
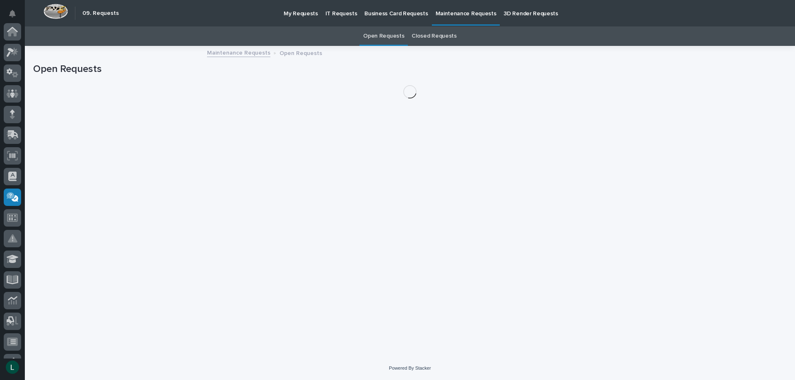
scroll to position [140, 0]
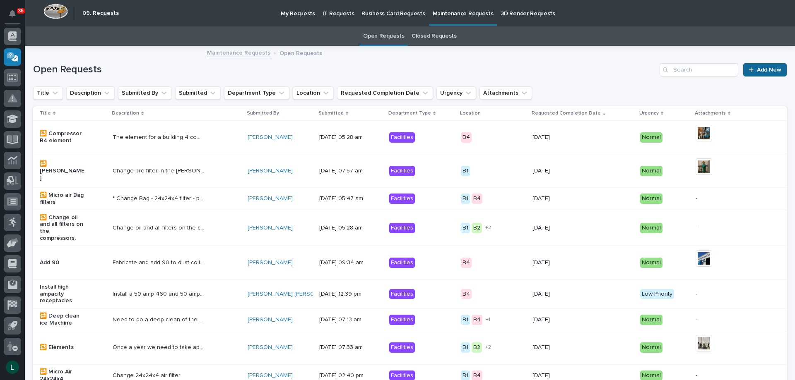
click at [757, 69] on span "Add New" at bounding box center [769, 70] width 24 height 6
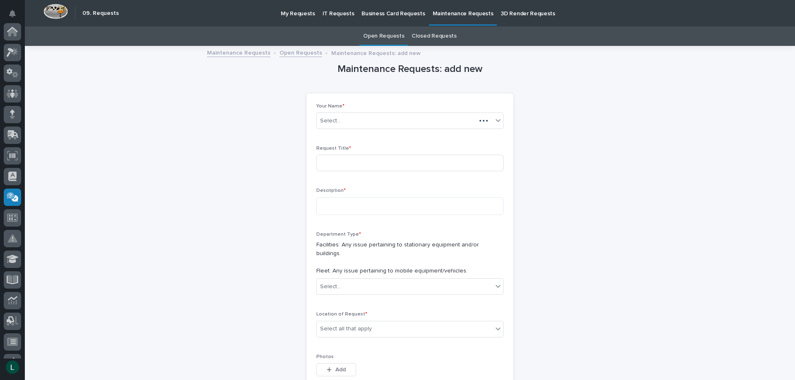
scroll to position [140, 0]
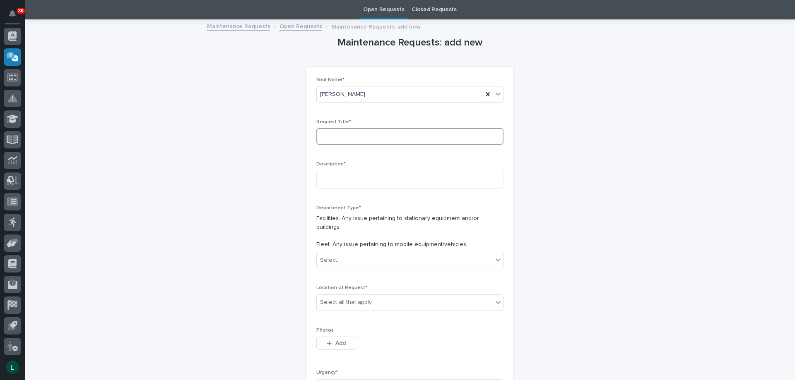
click at [326, 137] on input at bounding box center [409, 136] width 187 height 17
click at [390, 137] on input at bounding box center [409, 136] width 187 height 17
type input "air leak"
click at [375, 175] on textarea at bounding box center [409, 180] width 187 height 18
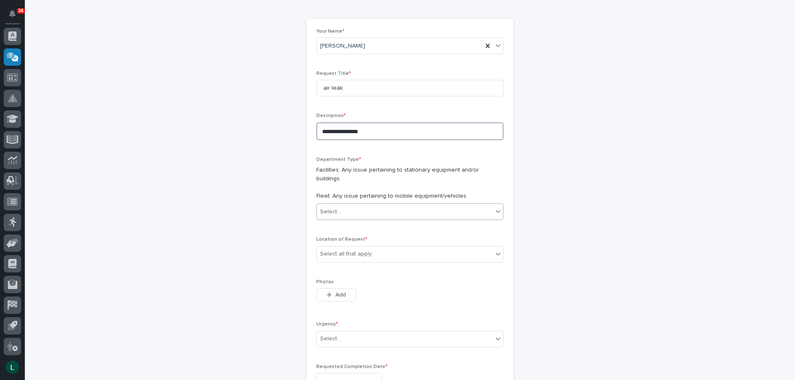
scroll to position [151, 0]
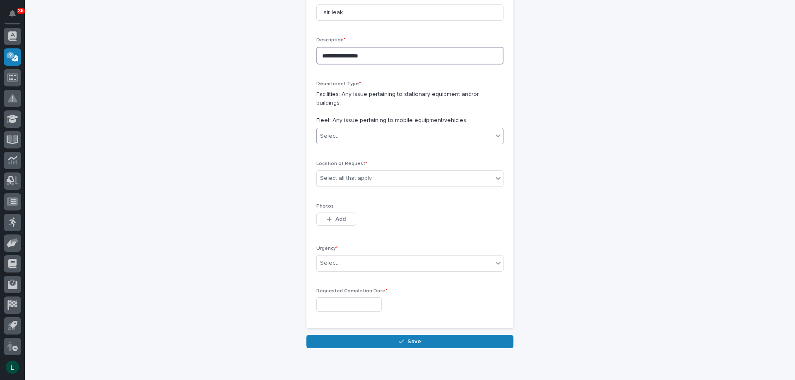
type textarea "**********"
click at [374, 128] on div "Select..." at bounding box center [409, 136] width 187 height 17
click at [361, 140] on div "Facilities" at bounding box center [407, 144] width 186 height 14
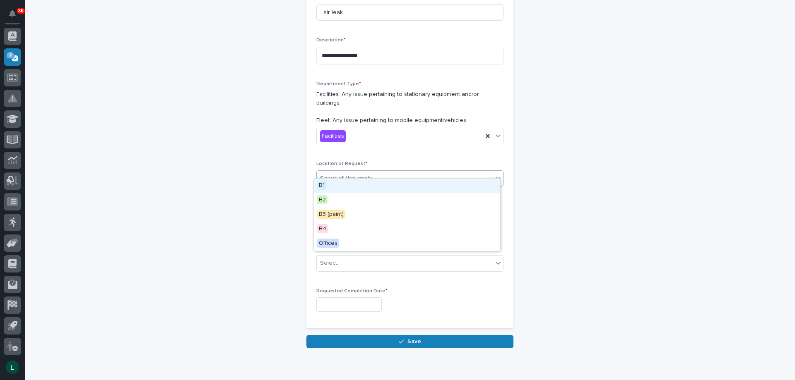
click at [401, 172] on div "Select all that apply" at bounding box center [405, 179] width 176 height 14
click at [373, 182] on div "B1" at bounding box center [407, 186] width 186 height 14
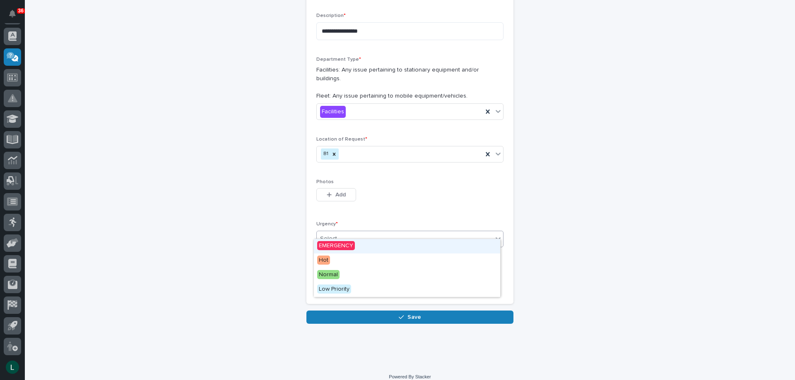
click at [367, 232] on div "Select..." at bounding box center [405, 239] width 176 height 14
click at [357, 243] on div "EMERGENCY" at bounding box center [407, 246] width 186 height 14
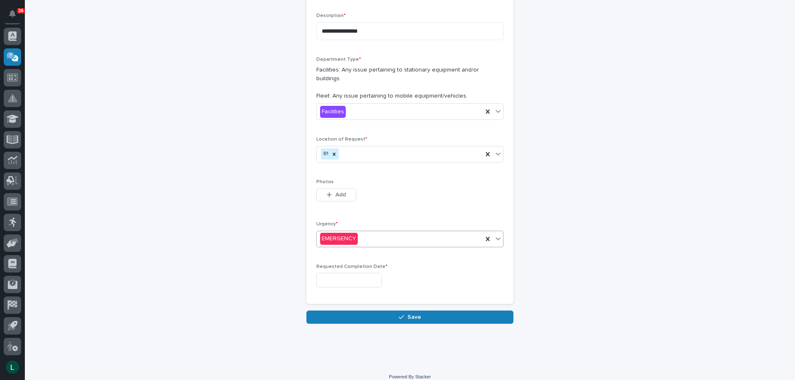
click at [364, 273] on input "text" at bounding box center [348, 280] width 65 height 14
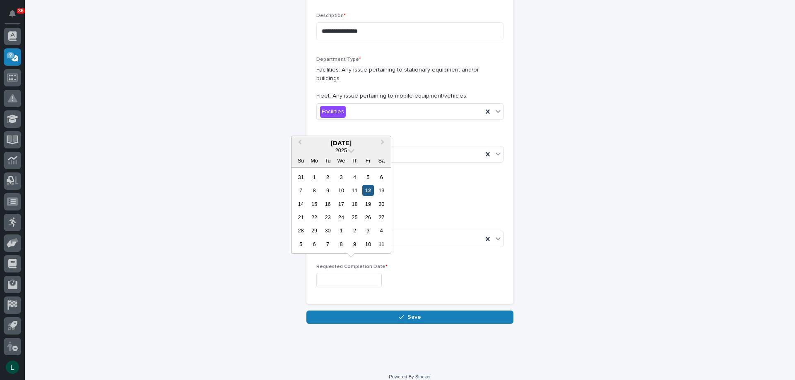
click at [367, 186] on div "12" at bounding box center [367, 190] width 11 height 11
type input "**********"
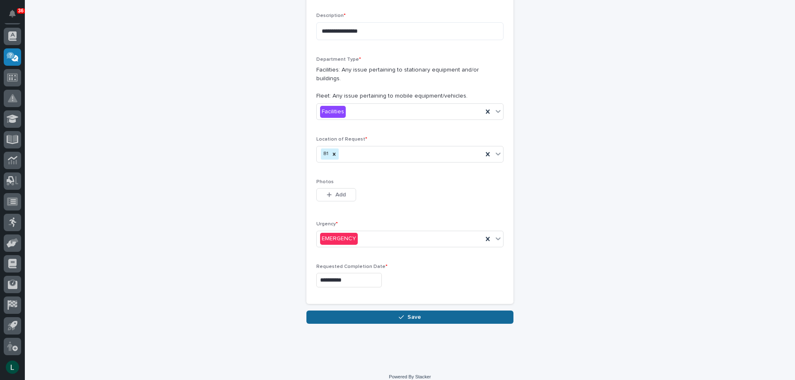
click at [395, 311] on button "Save" at bounding box center [409, 317] width 207 height 13
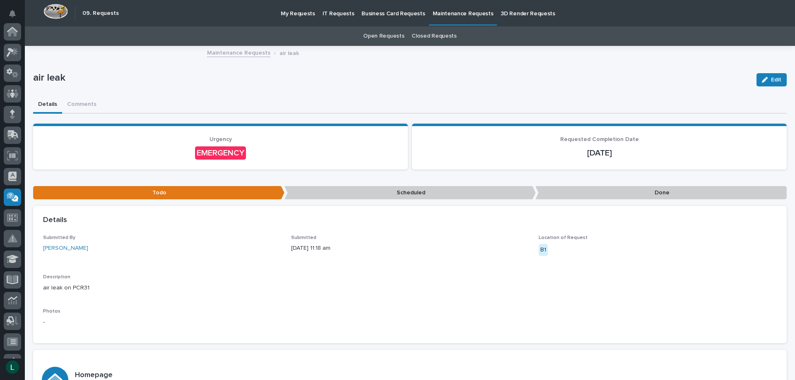
scroll to position [140, 0]
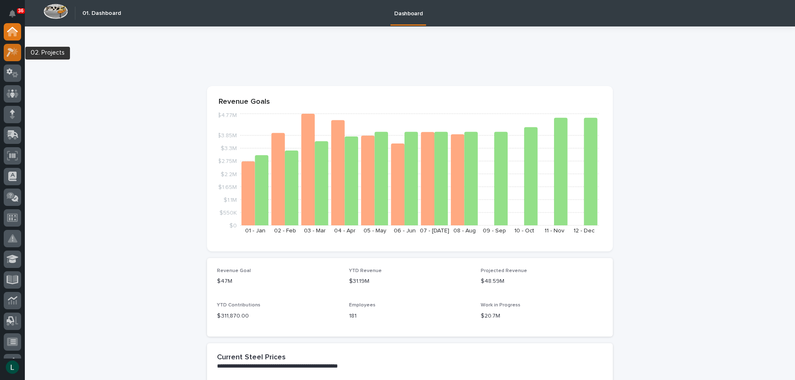
click at [12, 49] on icon at bounding box center [10, 52] width 7 height 9
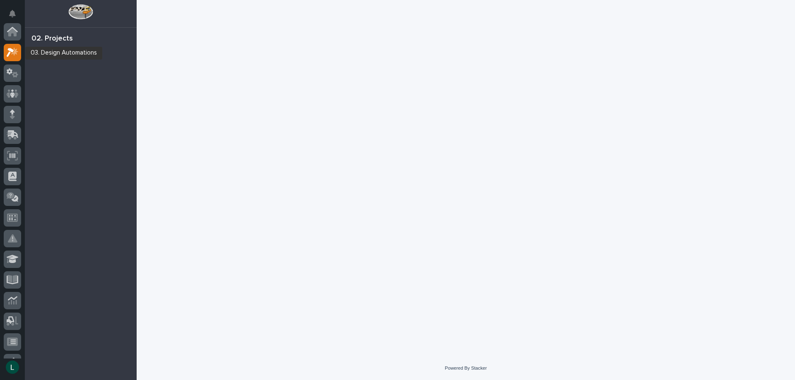
scroll to position [21, 0]
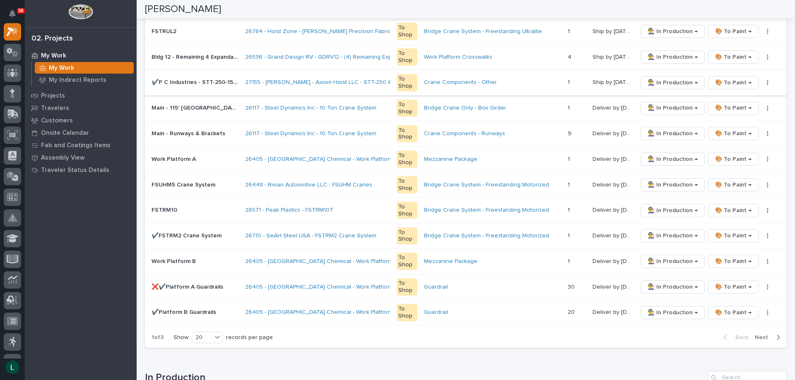
scroll to position [579, 0]
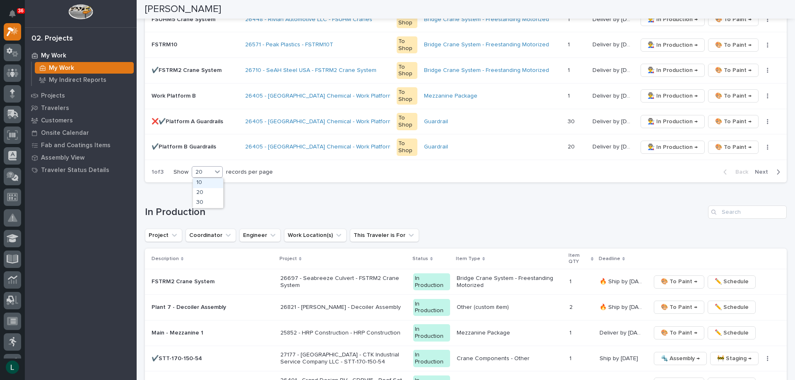
click at [211, 170] on div "20" at bounding box center [202, 172] width 20 height 9
click at [208, 202] on div "30" at bounding box center [208, 203] width 30 height 10
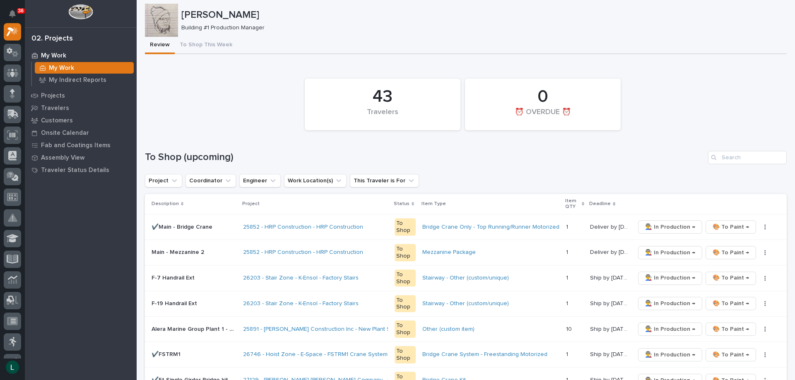
scroll to position [0, 0]
